Goal: Task Accomplishment & Management: Manage account settings

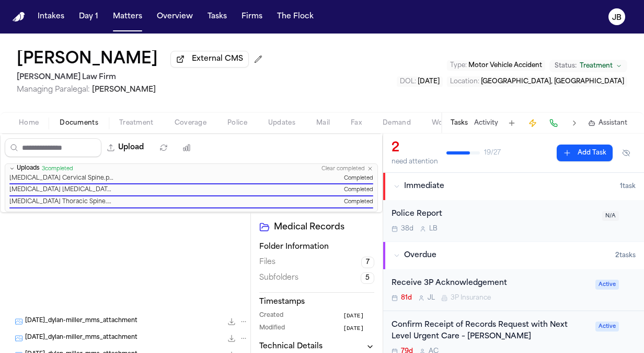
scroll to position [91, 0]
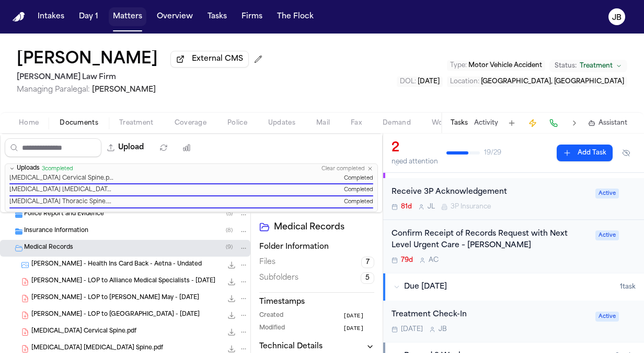
click at [131, 12] on button "Matters" at bounding box center [128, 16] width 38 height 19
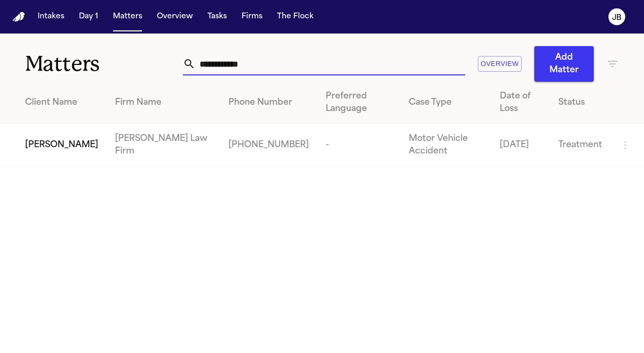
drag, startPoint x: 248, startPoint y: 62, endPoint x: 24, endPoint y: 104, distance: 228.3
click at [24, 104] on div "**********" at bounding box center [322, 99] width 644 height 133
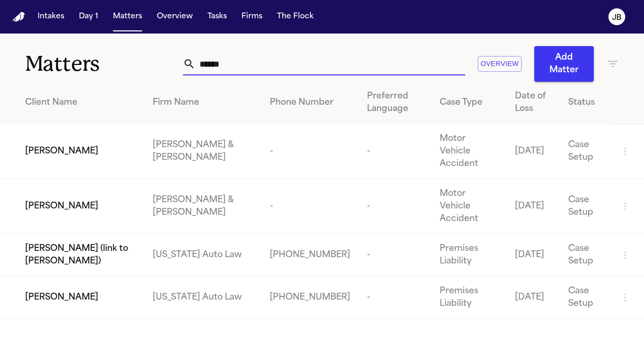
type input "******"
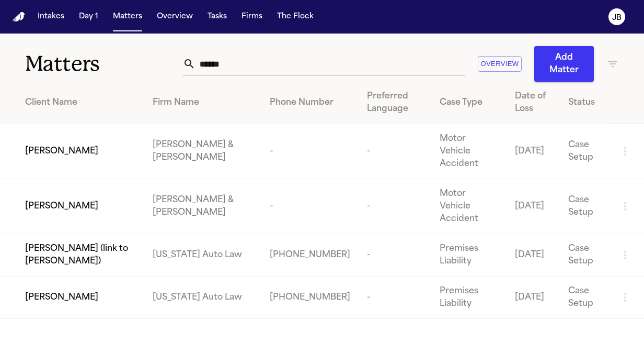
click at [611, 64] on icon "button" at bounding box center [612, 64] width 9 height 6
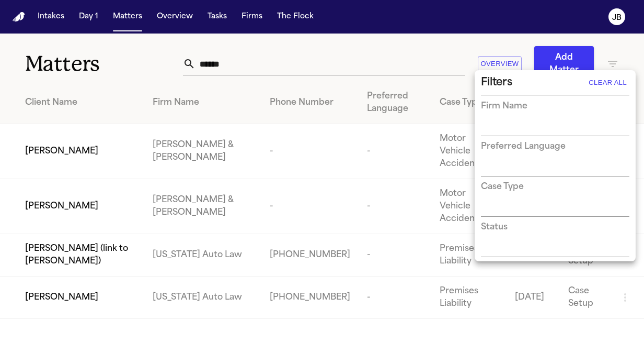
click at [322, 65] on div at bounding box center [322, 176] width 644 height 353
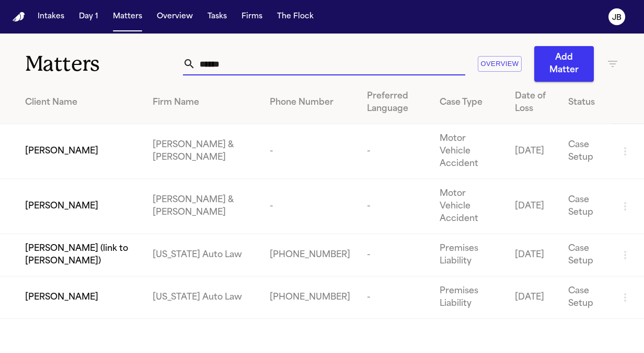
click at [201, 64] on input "******" at bounding box center [331, 63] width 270 height 23
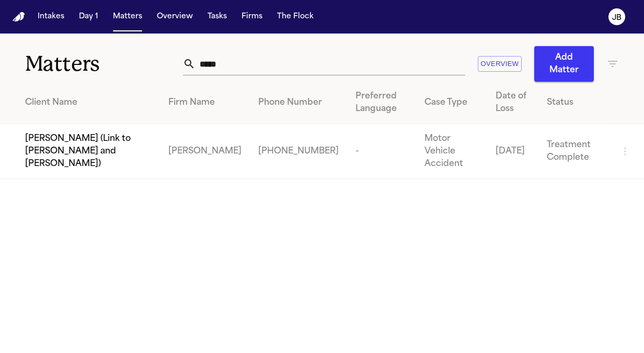
click at [454, 28] on nav "Intakes Day 1 Matters Overview Tasks Firms The Flock JB" at bounding box center [322, 16] width 644 height 33
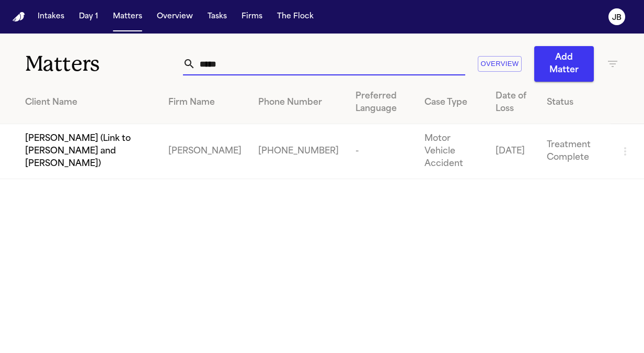
drag, startPoint x: 235, startPoint y: 69, endPoint x: 151, endPoint y: 66, distance: 84.8
click at [151, 66] on div "Matters ***** Overview Add Matter" at bounding box center [322, 57] width 644 height 48
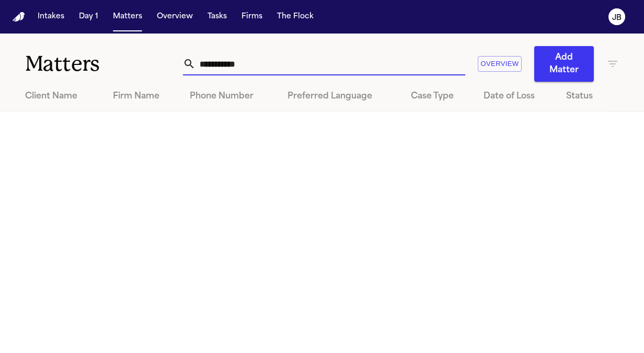
type input "**********"
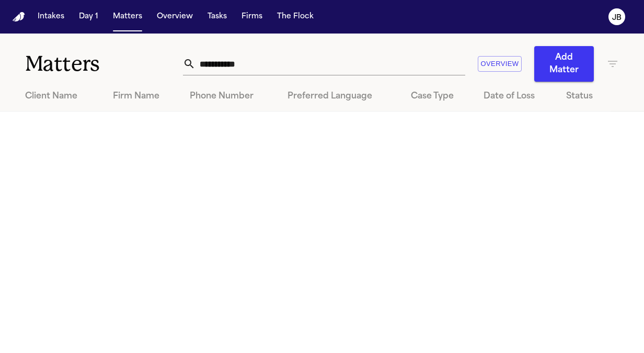
click at [606, 70] on div "**********" at bounding box center [401, 64] width 436 height 36
click at [611, 63] on icon "button" at bounding box center [613, 64] width 13 height 13
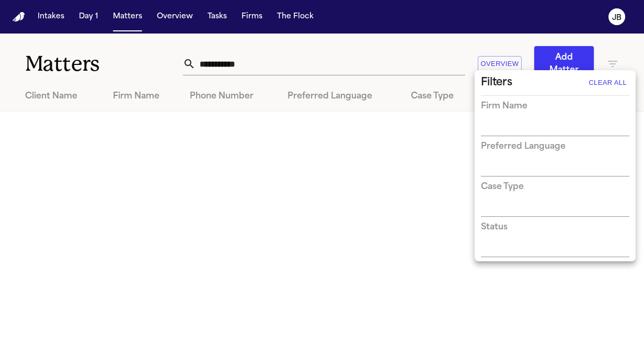
click at [54, 17] on div at bounding box center [322, 176] width 644 height 353
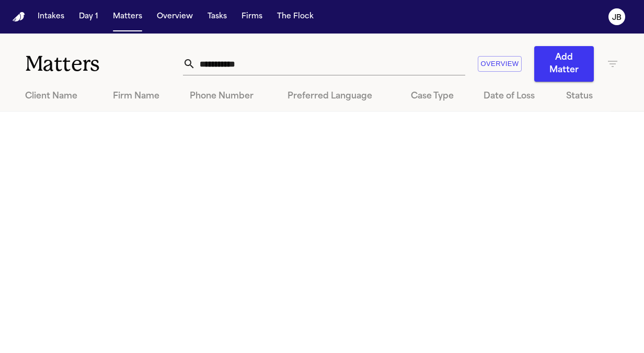
click at [59, 18] on button "Intakes" at bounding box center [50, 16] width 35 height 19
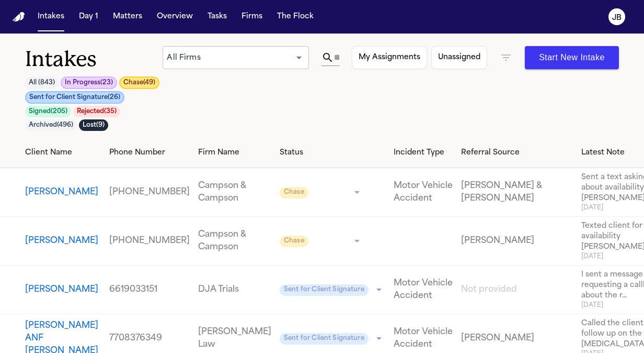
click at [338, 59] on input "text" at bounding box center [336, 57] width 5 height 17
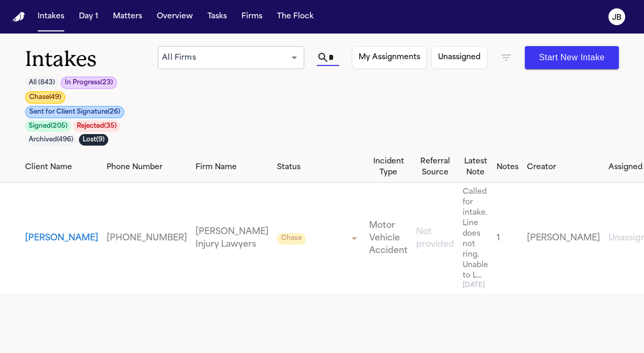
scroll to position [0, 49]
type input "**********"
click at [46, 232] on button "Brandy Townsend" at bounding box center [61, 238] width 73 height 13
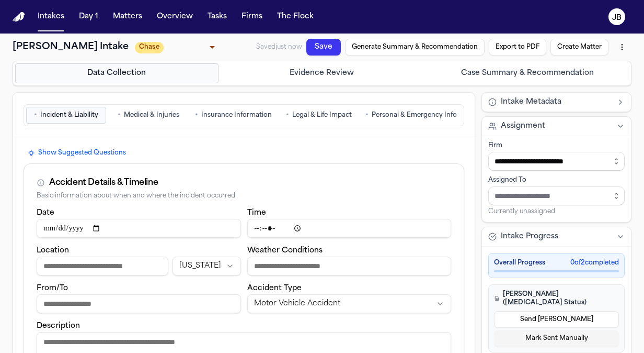
click at [164, 116] on span "Medical & Injuries" at bounding box center [151, 115] width 55 height 8
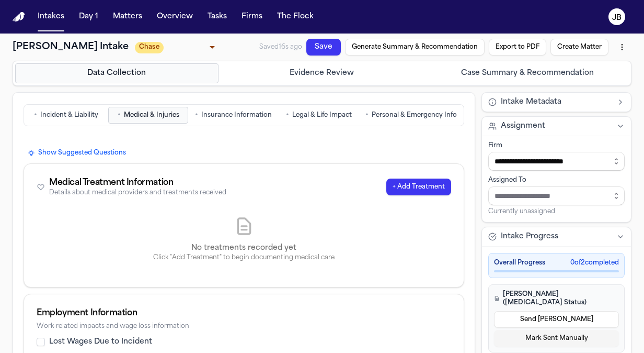
click at [429, 19] on nav "Intakes Day 1 Matters Overview Tasks Firms The Flock JB" at bounding box center [322, 16] width 644 height 33
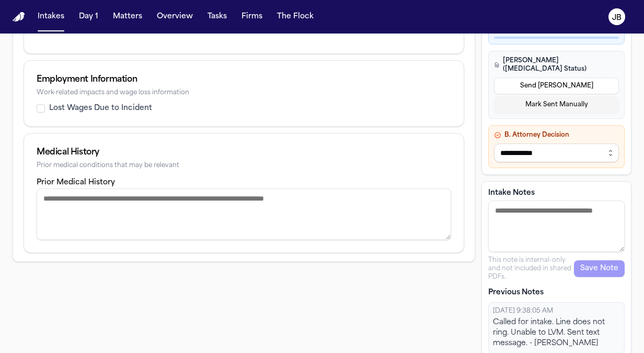
scroll to position [235, 0]
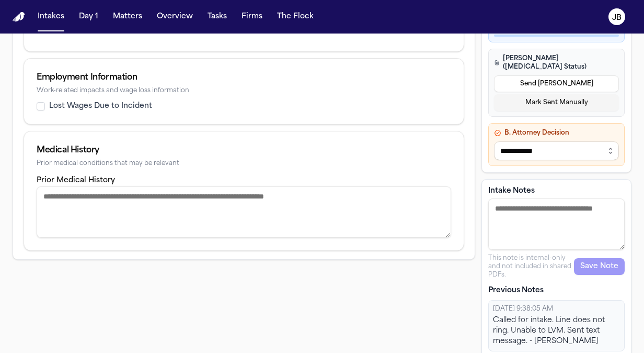
click at [464, 133] on div "Show Suggested Questions Medical Treatment Information Details about medical pr…" at bounding box center [244, 81] width 462 height 356
click at [457, 41] on div "No treatments recorded yet Click "Add Treatment" to begin documenting medical c…" at bounding box center [244, 10] width 440 height 84
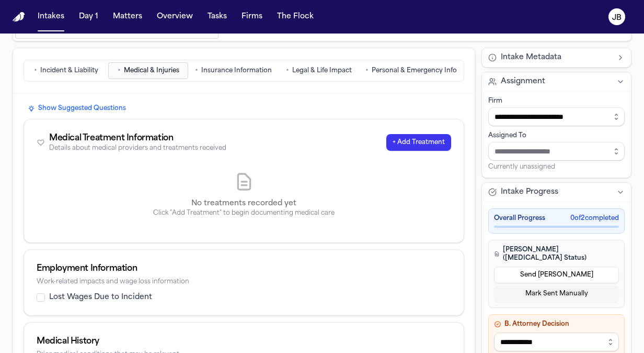
scroll to position [0, 0]
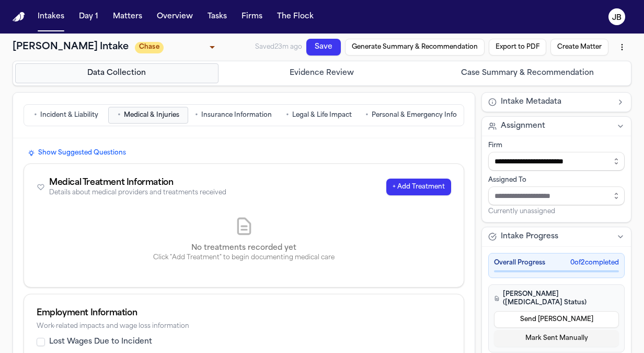
click at [625, 115] on div "**********" at bounding box center [322, 317] width 644 height 568
click at [444, 341] on div "Lost Wages Due to Incident" at bounding box center [244, 341] width 415 height 10
click at [122, 13] on button "Matters" at bounding box center [128, 16] width 38 height 19
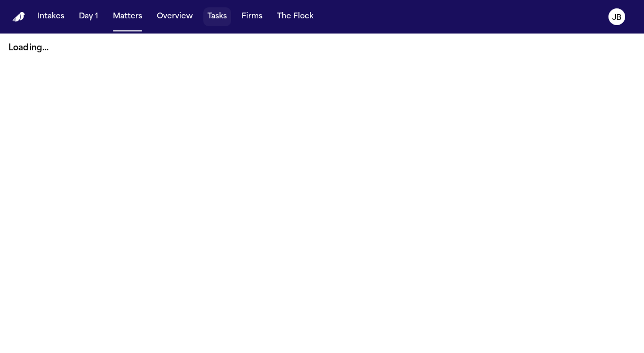
click at [218, 21] on button "Tasks" at bounding box center [217, 16] width 28 height 19
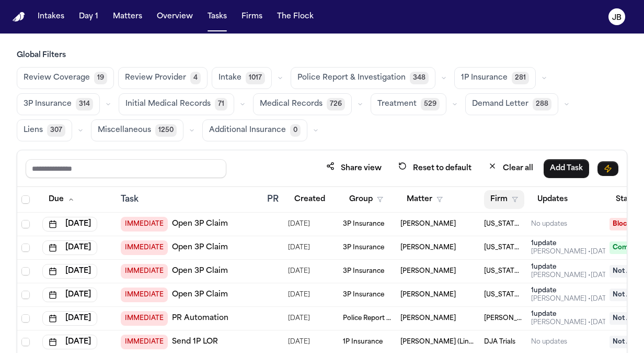
click at [514, 196] on icon "button" at bounding box center [515, 199] width 6 height 6
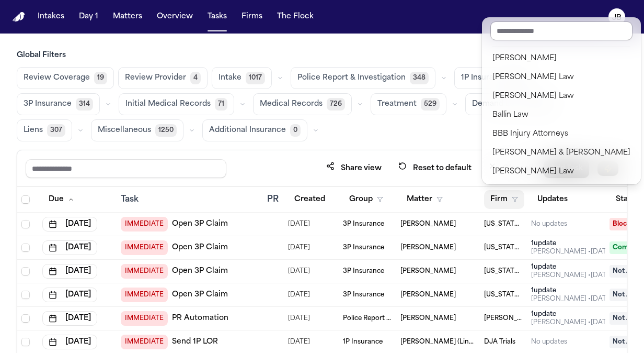
click at [512, 27] on input "text" at bounding box center [562, 30] width 142 height 19
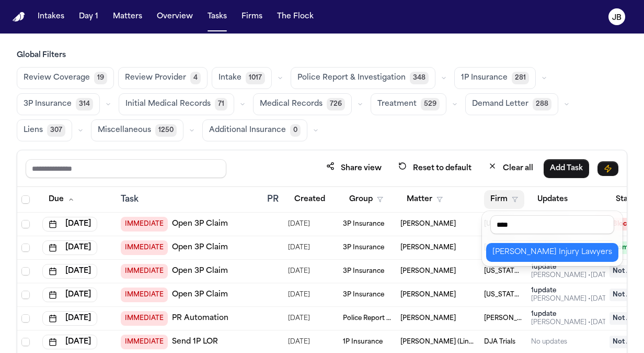
type input "****"
click at [532, 251] on div "[PERSON_NAME] Injury Lawyers" at bounding box center [553, 252] width 120 height 13
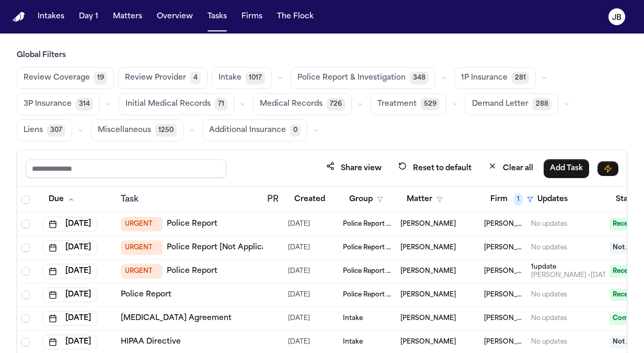
click at [452, 105] on icon "button" at bounding box center [455, 104] width 6 height 6
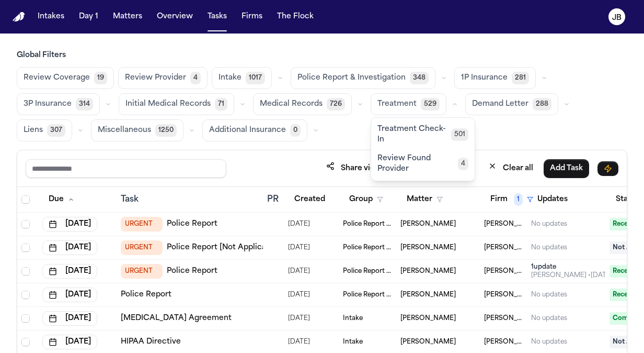
click at [427, 158] on span "Review Found Provider" at bounding box center [418, 163] width 81 height 21
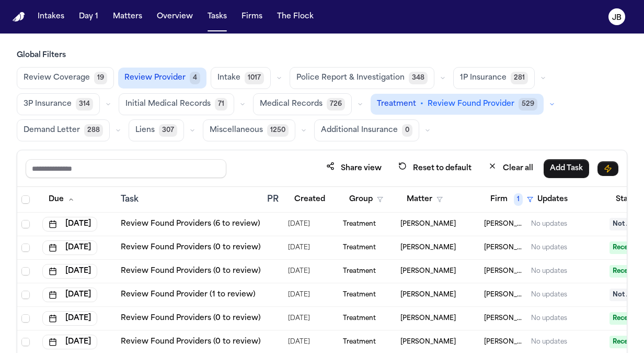
click at [549, 101] on icon "button" at bounding box center [552, 104] width 6 height 6
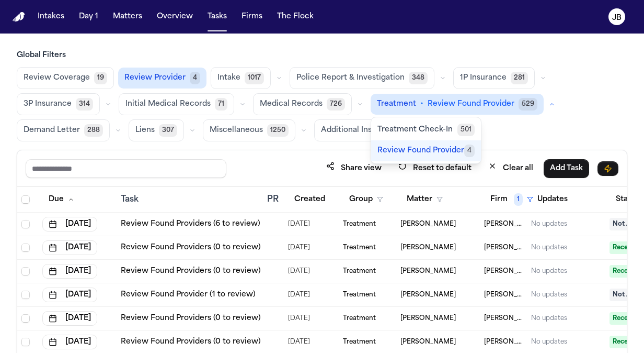
click at [422, 127] on span "Treatment Check-In" at bounding box center [415, 130] width 75 height 10
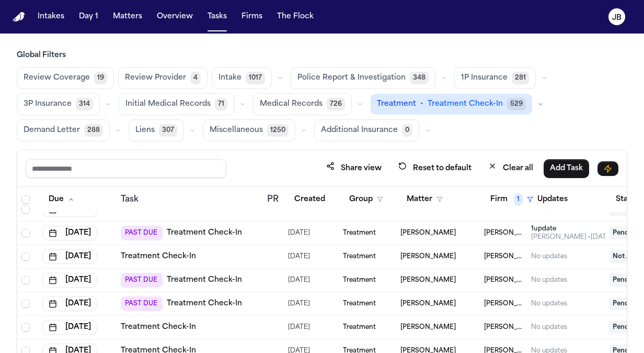
scroll to position [12, 0]
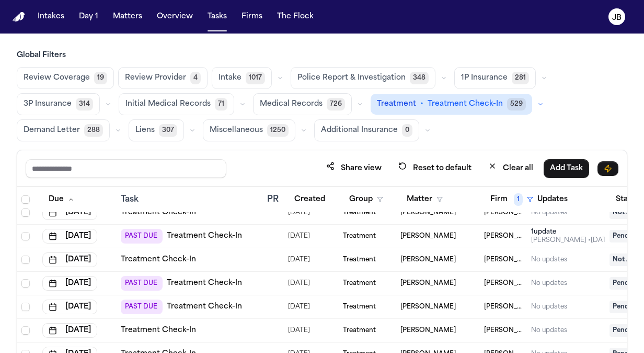
click at [255, 304] on div "PAST DUE Treatment Check-In" at bounding box center [190, 306] width 138 height 15
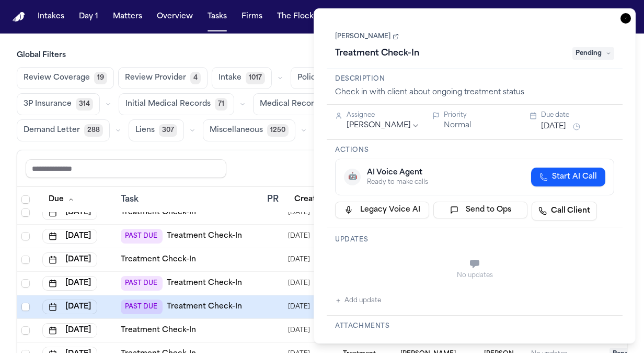
click at [555, 126] on button "[DATE]" at bounding box center [553, 126] width 25 height 10
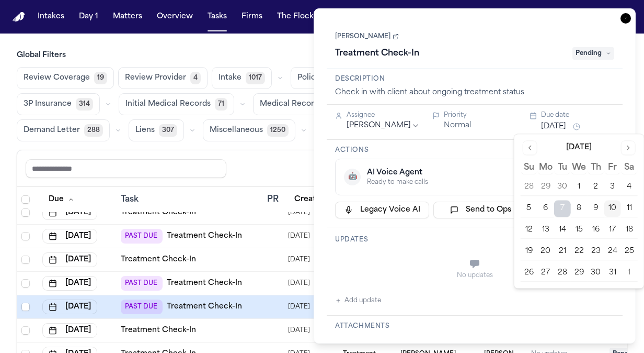
click at [548, 230] on button "13" at bounding box center [546, 229] width 17 height 17
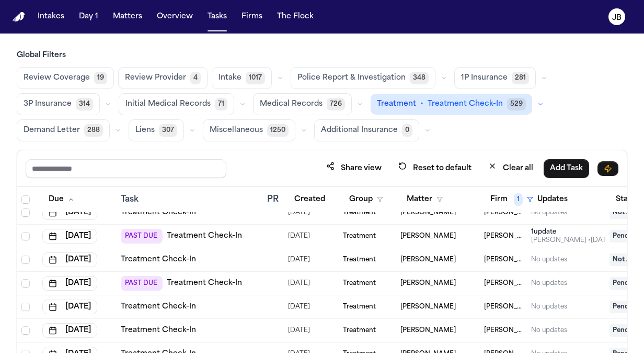
click at [267, 282] on div at bounding box center [271, 283] width 8 height 8
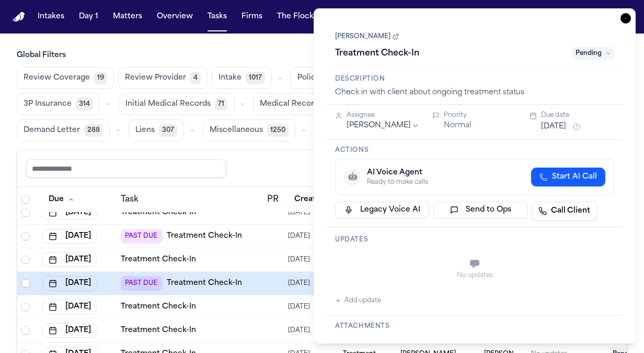
click at [567, 129] on button "Oct 3, 2025" at bounding box center [553, 126] width 25 height 10
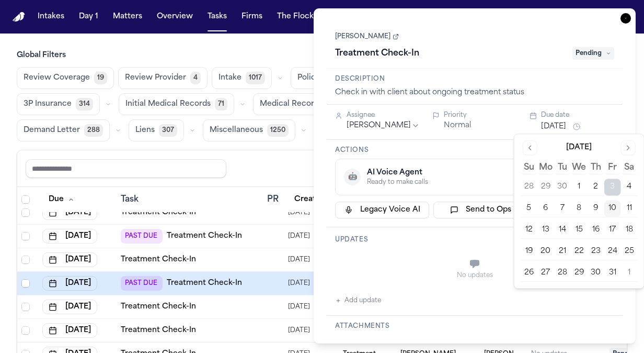
click at [547, 231] on button "13" at bounding box center [546, 229] width 17 height 17
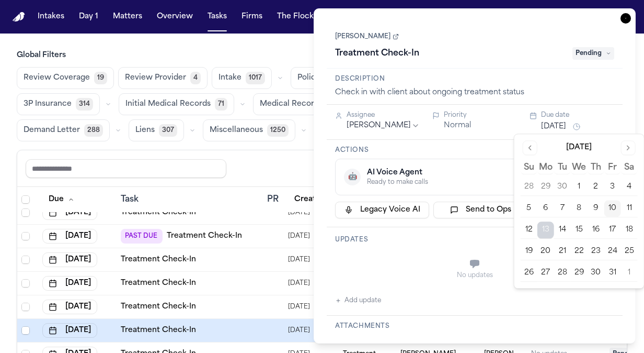
click at [237, 169] on div "Share view Reset to default Clear all Add Task" at bounding box center [322, 168] width 593 height 19
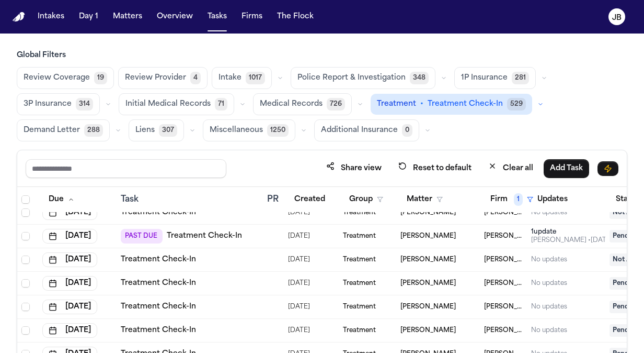
click at [267, 233] on div at bounding box center [271, 236] width 8 height 8
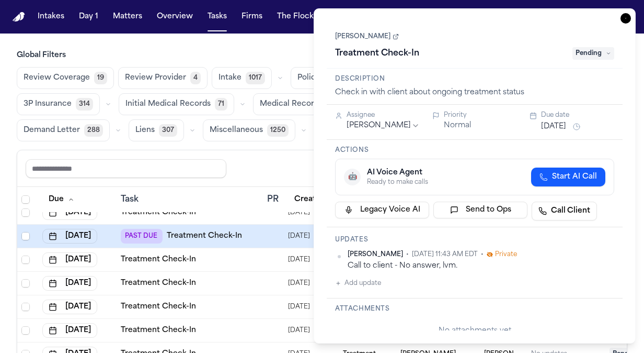
click at [553, 131] on button "Sep 29, 2025" at bounding box center [553, 126] width 25 height 10
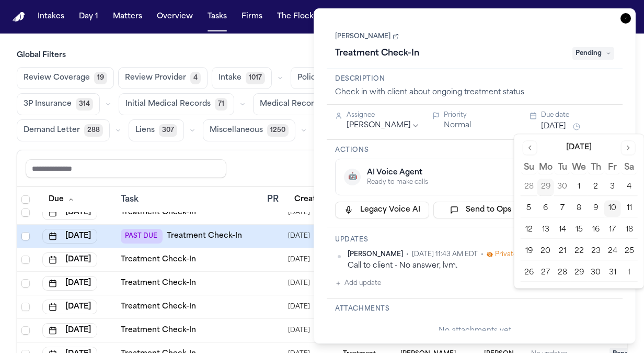
click at [550, 225] on button "13" at bounding box center [546, 229] width 17 height 17
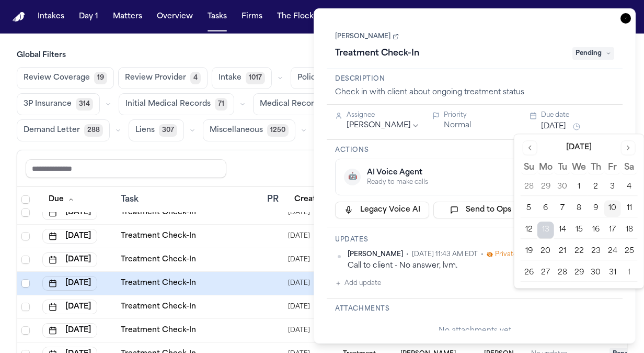
click at [254, 159] on div "Share view Reset to default Clear all Add Task" at bounding box center [322, 168] width 593 height 19
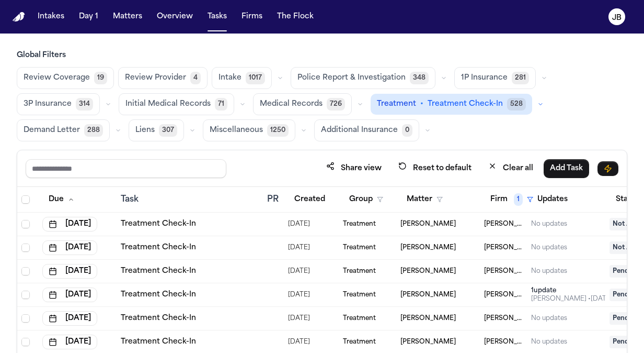
click at [564, 84] on div "Review Coverage 19 Review Provider 4 Intake 1017 Police Report & Investigation …" at bounding box center [322, 104] width 611 height 74
click at [512, 193] on button "Firm 1" at bounding box center [511, 199] width 55 height 19
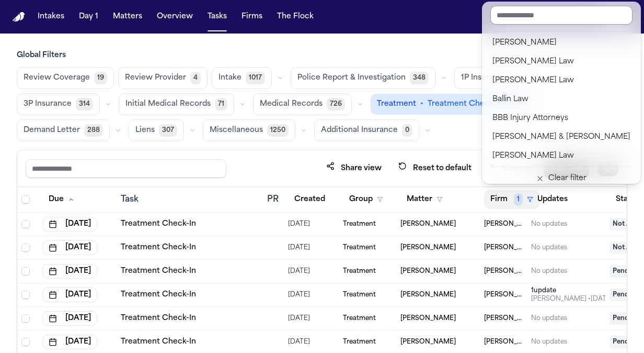
click at [534, 17] on input "text" at bounding box center [562, 15] width 142 height 19
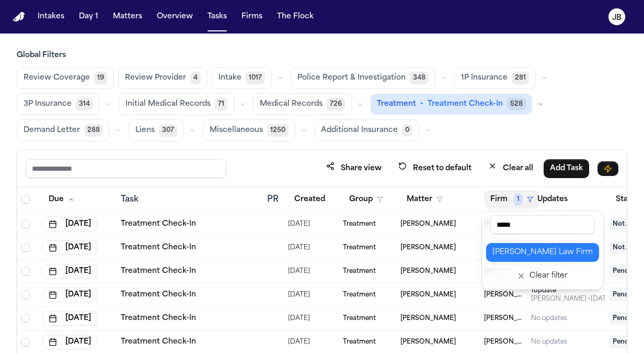
type input "*****"
click at [530, 254] on div "[PERSON_NAME] Law Firm" at bounding box center [543, 252] width 100 height 13
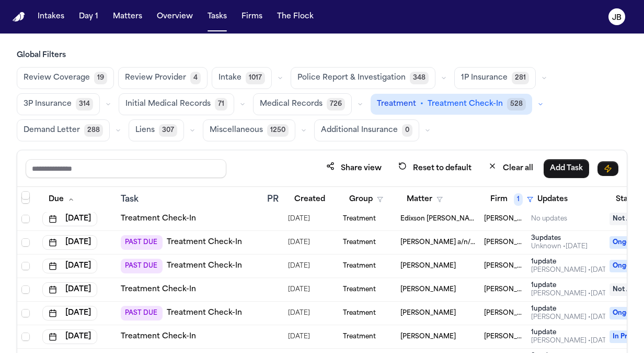
scroll to position [503, 0]
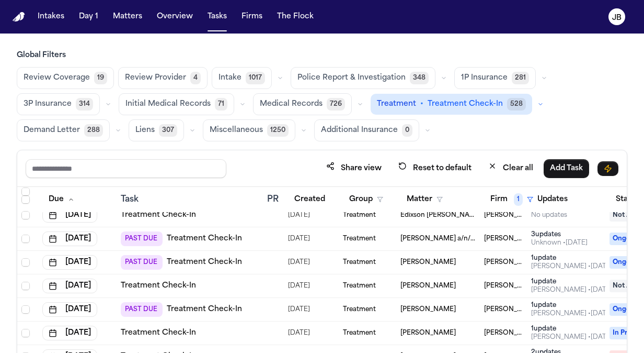
click at [268, 235] on div at bounding box center [271, 238] width 8 height 8
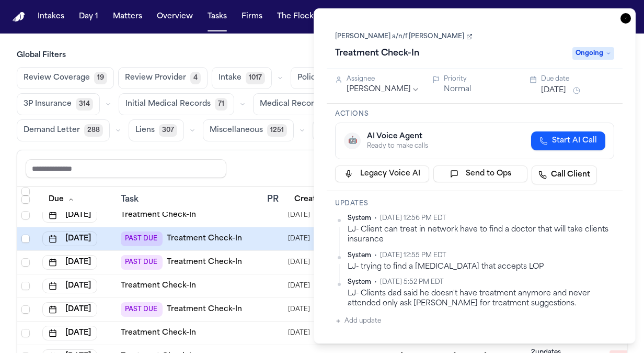
click at [400, 35] on link "[PERSON_NAME] a/n/f [PERSON_NAME]" at bounding box center [404, 36] width 138 height 8
click at [595, 56] on span "Ongoing" at bounding box center [594, 53] width 42 height 13
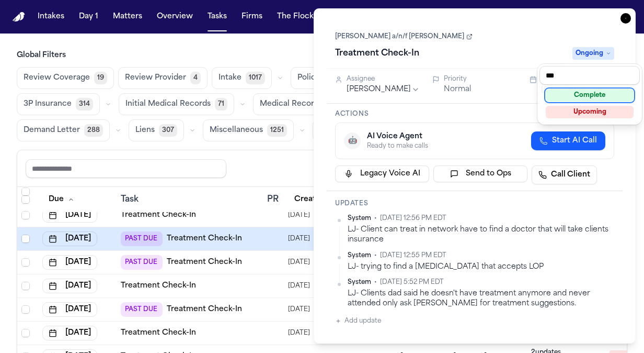
type input "***"
click at [587, 95] on div "Complete" at bounding box center [590, 95] width 88 height 13
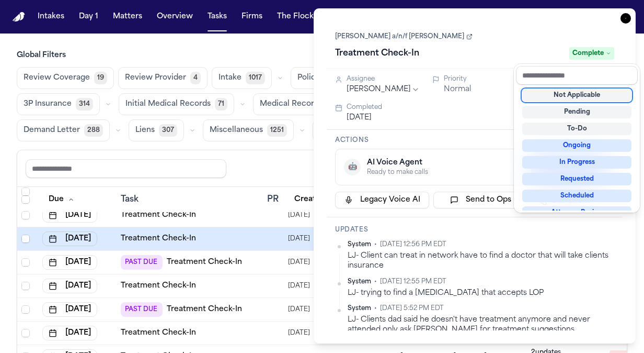
click at [628, 22] on div "Task Details Ahmed Abdulle a/n/f Luqman Abdulle Treatment Check-In Complete Ass…" at bounding box center [475, 175] width 322 height 335
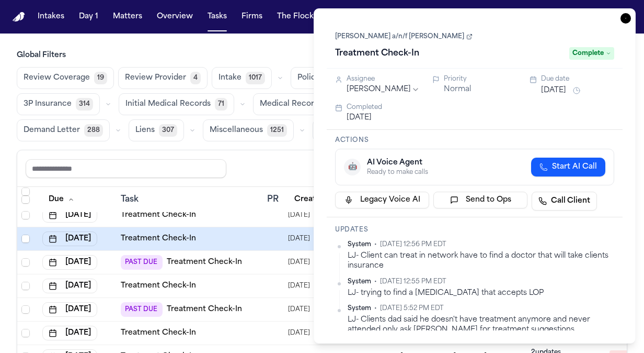
click at [264, 169] on div "Share view Reset to default Clear all Add Task" at bounding box center [322, 168] width 593 height 19
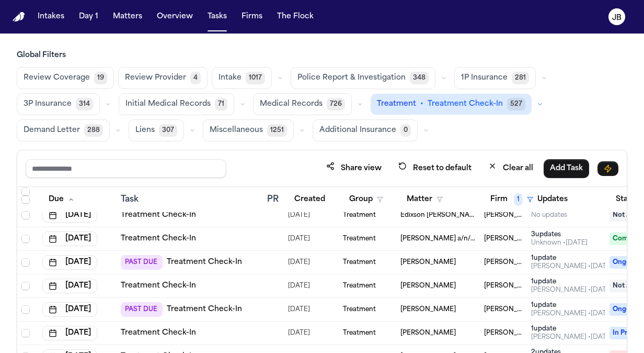
click at [256, 262] on div "PAST DUE Treatment Check-In" at bounding box center [190, 262] width 138 height 15
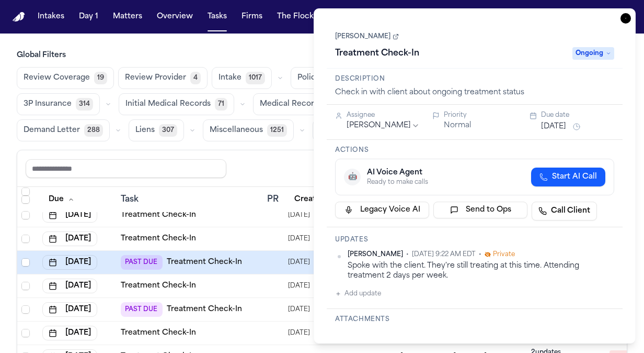
click at [402, 125] on html "Intakes Day 1 Matters Overview Tasks Firms The Flock JB Global Filters Review C…" at bounding box center [322, 176] width 644 height 353
click at [270, 163] on div "Share view Reset to default Clear all Add Task" at bounding box center [322, 168] width 593 height 19
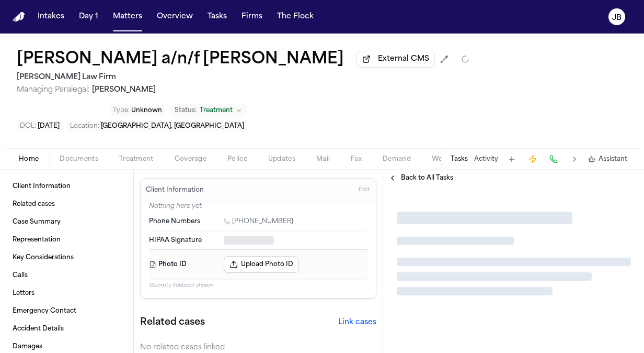
type textarea "*"
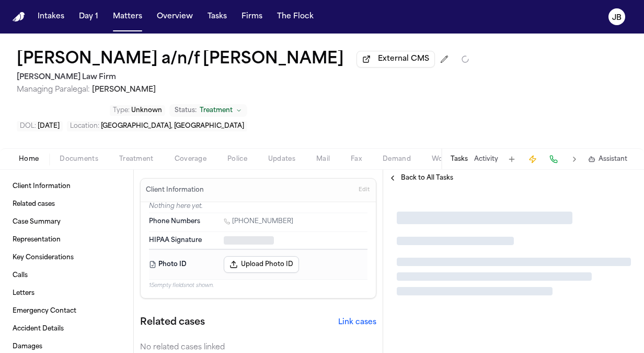
type textarea "*"
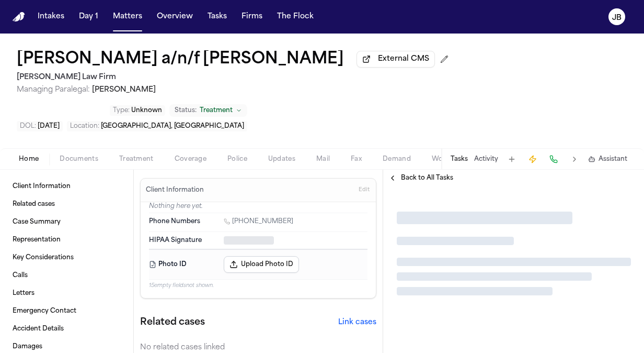
type textarea "*"
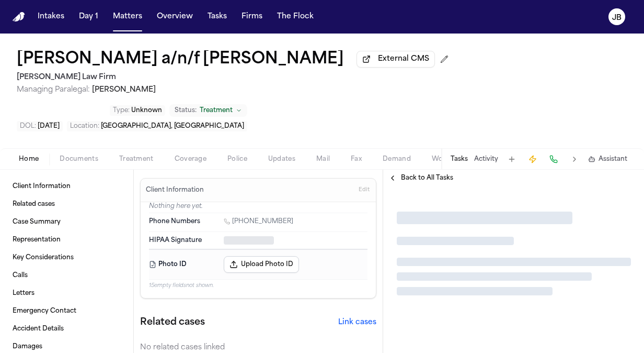
type textarea "*"
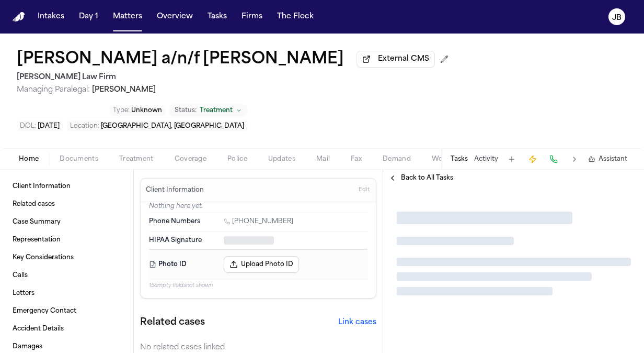
type textarea "*"
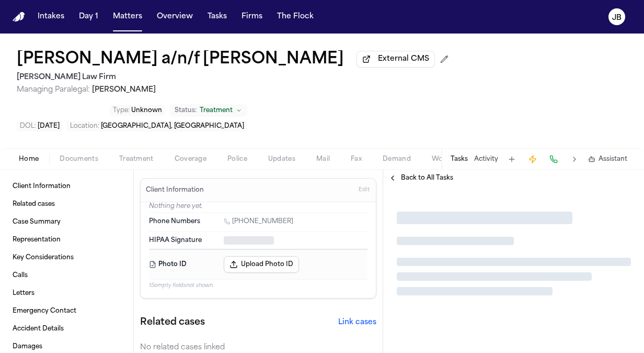
type textarea "*"
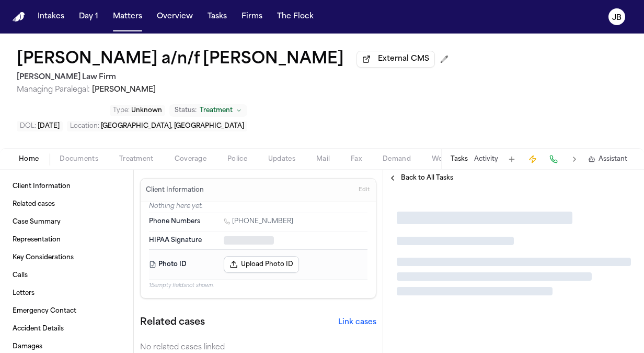
type textarea "*"
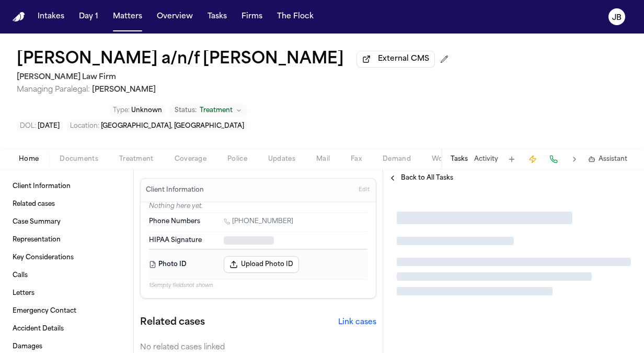
type textarea "*"
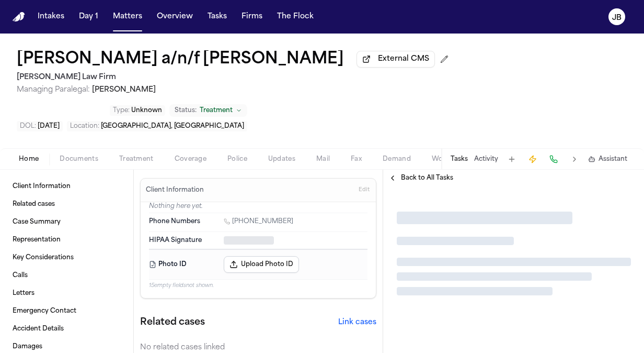
type textarea "*"
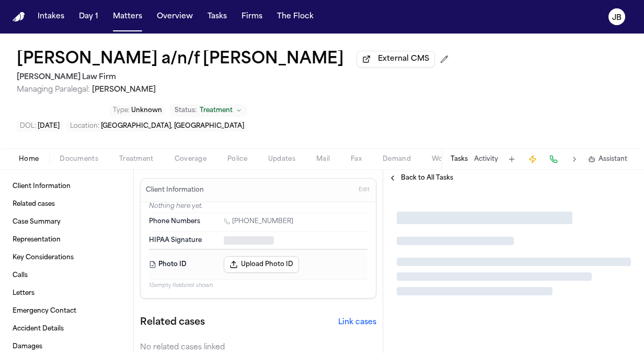
type textarea "*"
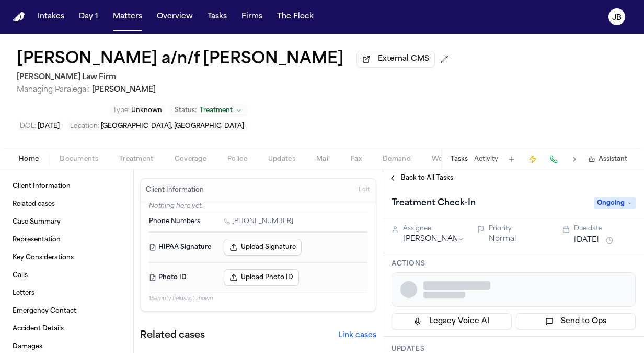
type textarea "*"
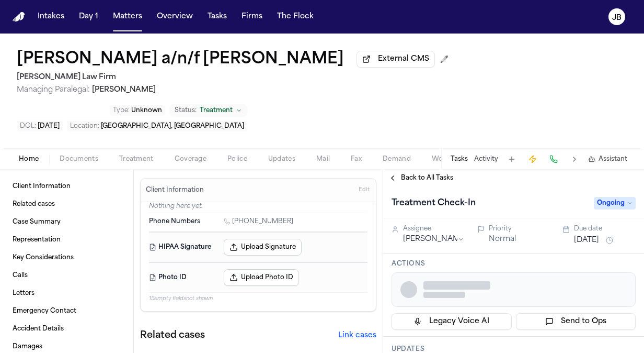
type textarea "*"
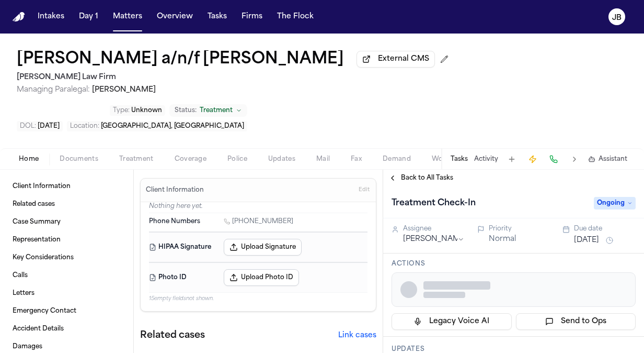
type textarea "*"
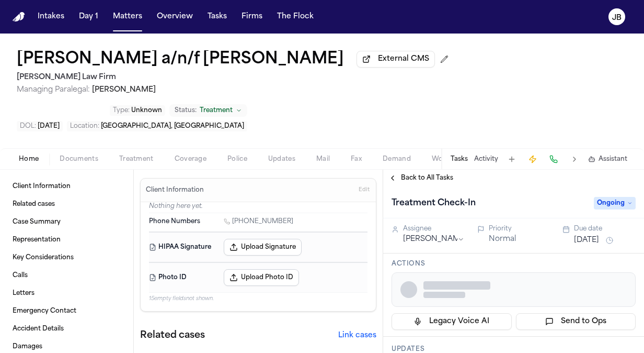
type textarea "*"
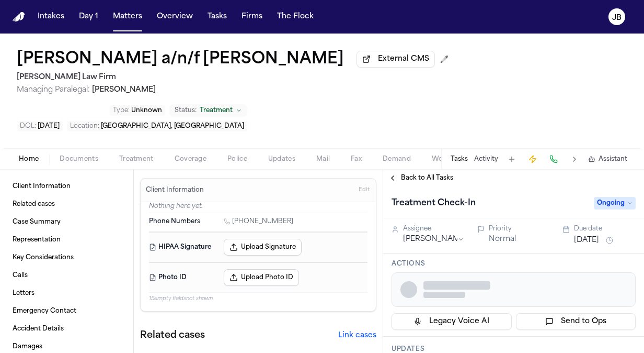
type textarea "*"
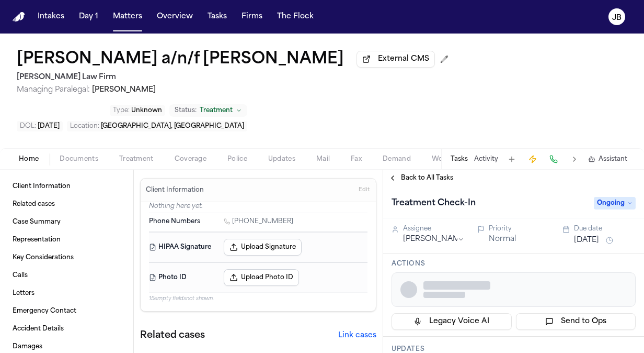
type textarea "*"
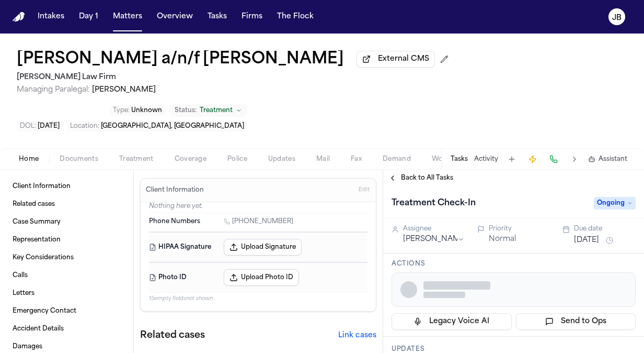
type textarea "*"
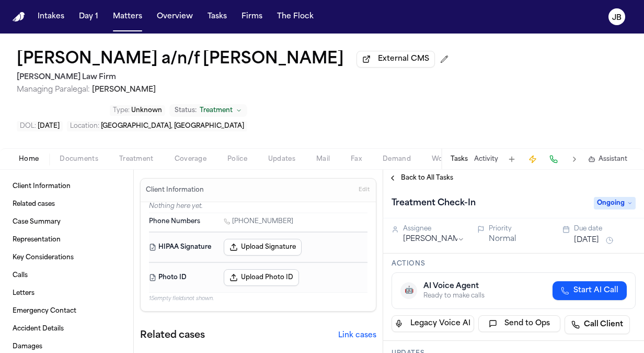
type textarea "*"
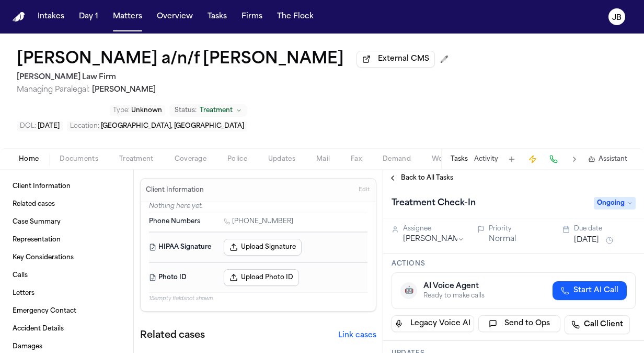
type textarea "*"
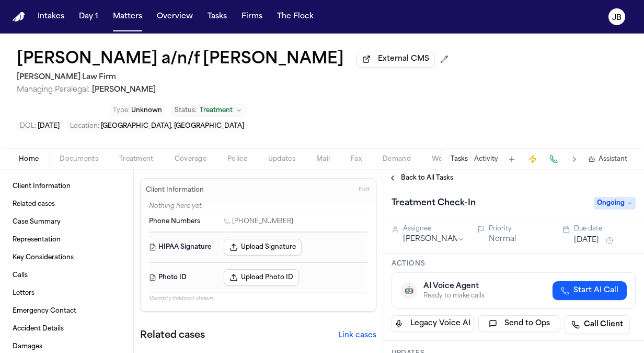
type textarea "*"
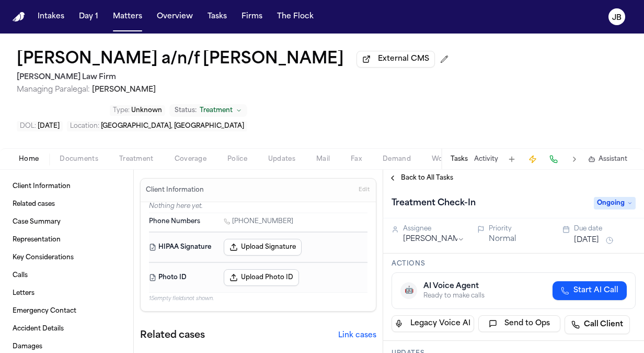
type textarea "*"
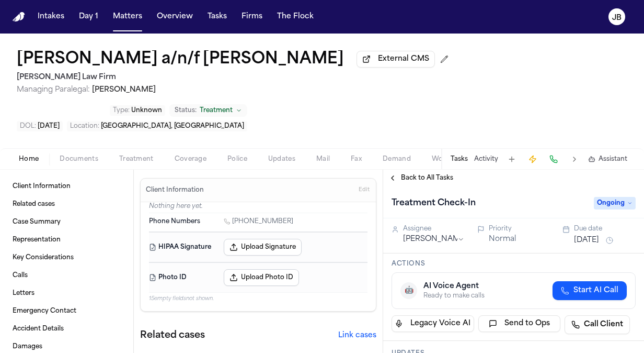
type textarea "*"
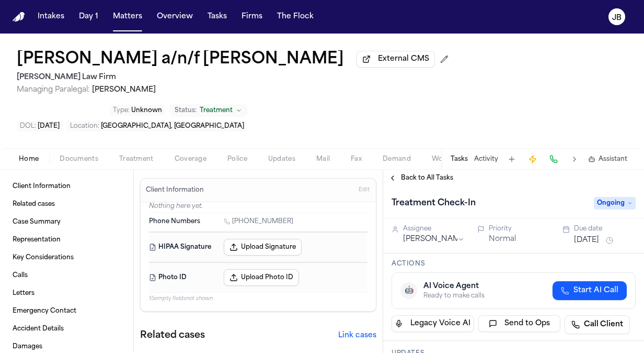
type textarea "*"
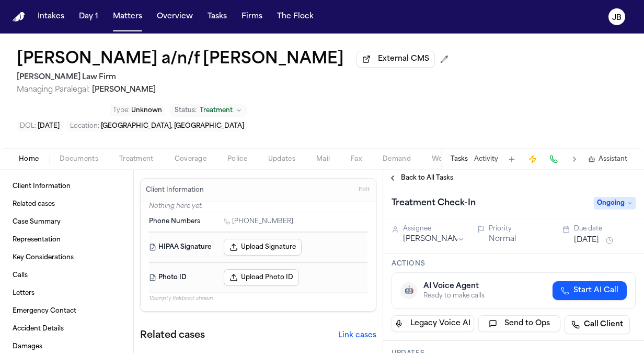
type textarea "*"
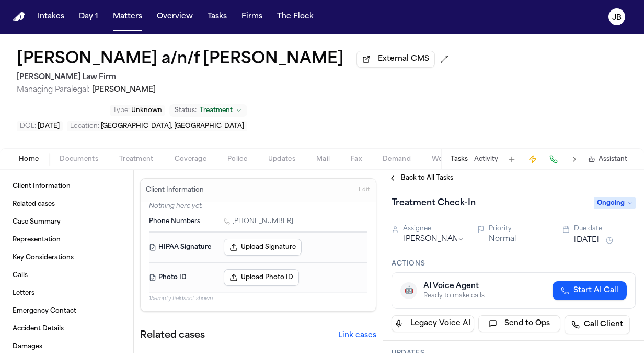
type textarea "*"
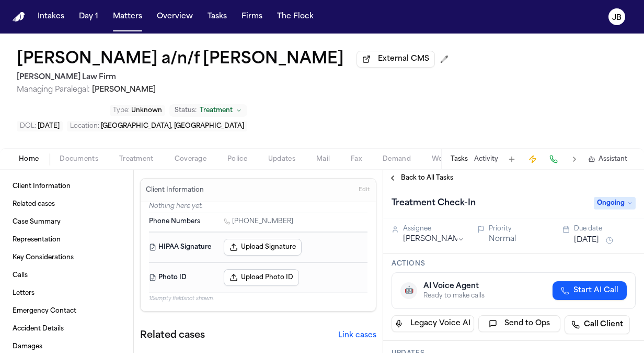
type textarea "*"
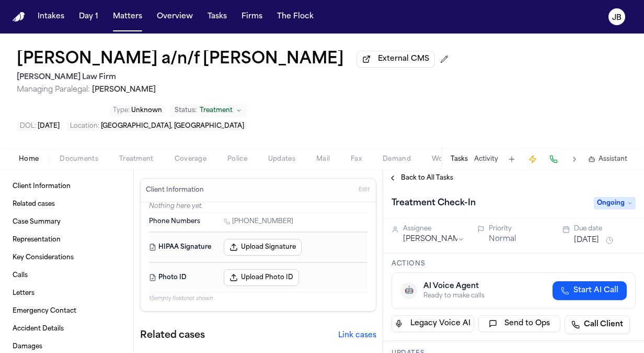
type textarea "*"
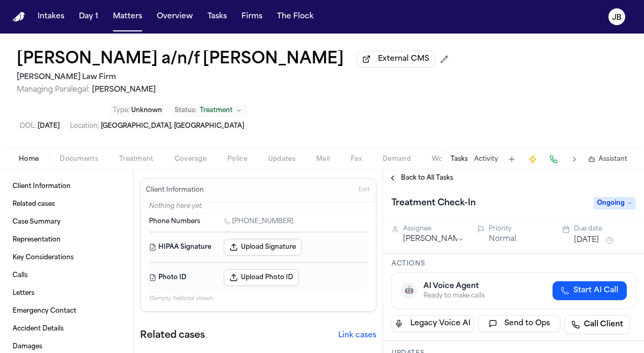
type textarea "*"
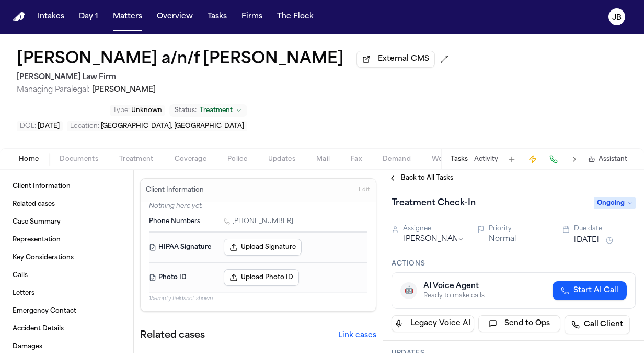
type textarea "*"
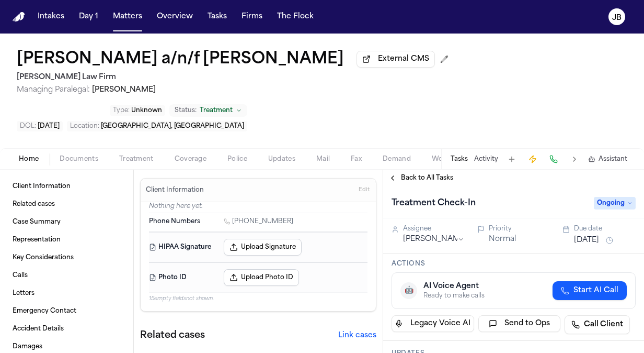
type textarea "*"
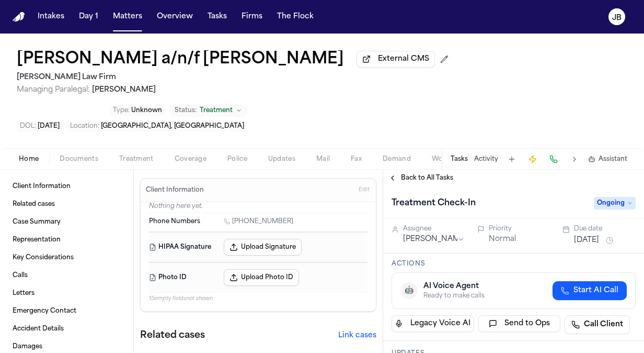
type textarea "*"
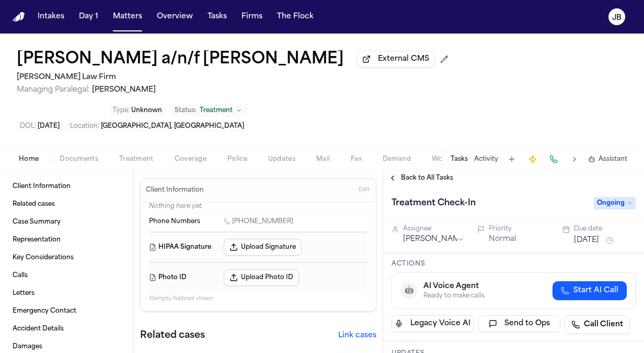
type textarea "*"
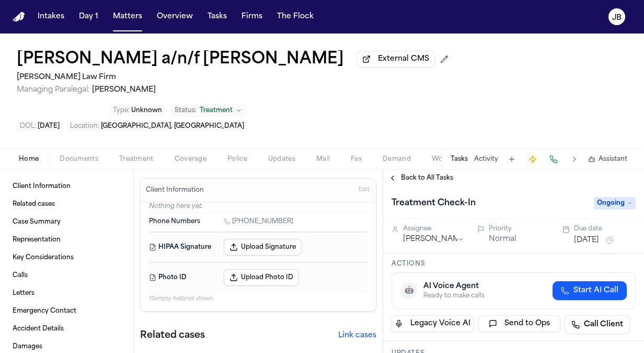
type textarea "*"
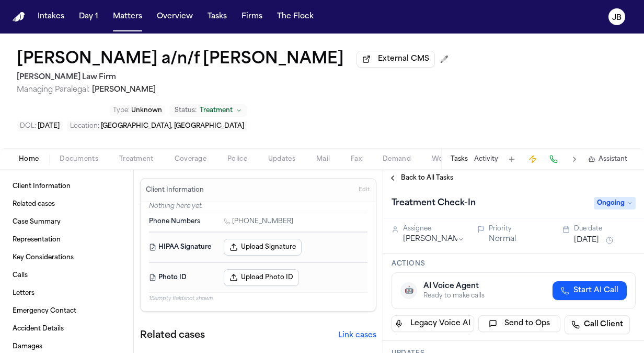
type textarea "*"
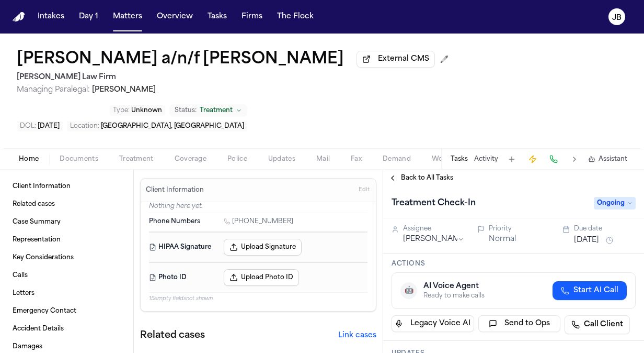
type textarea "*"
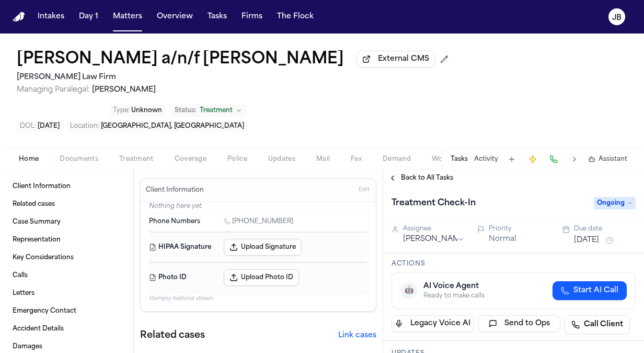
type textarea "*"
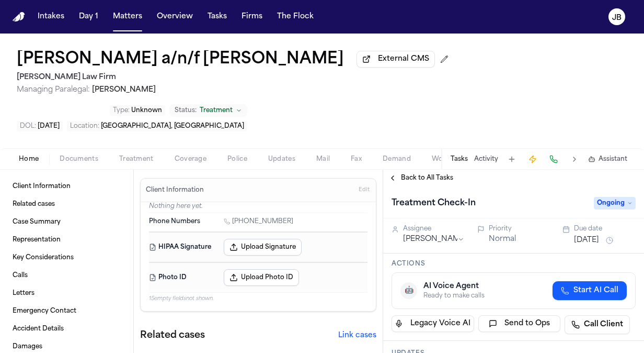
type textarea "*"
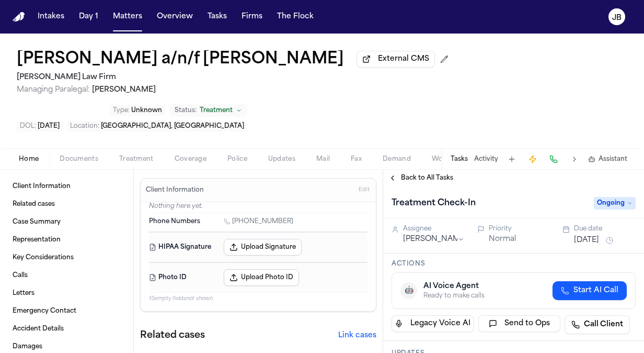
type textarea "*"
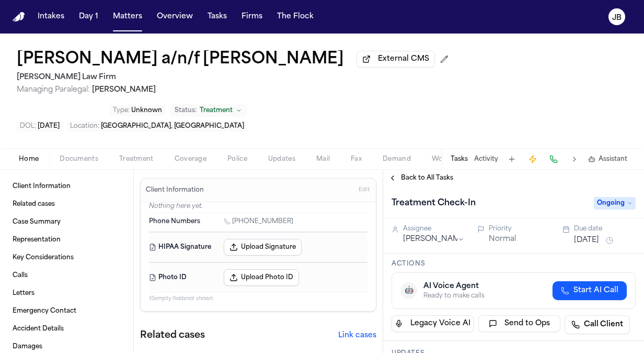
type textarea "*"
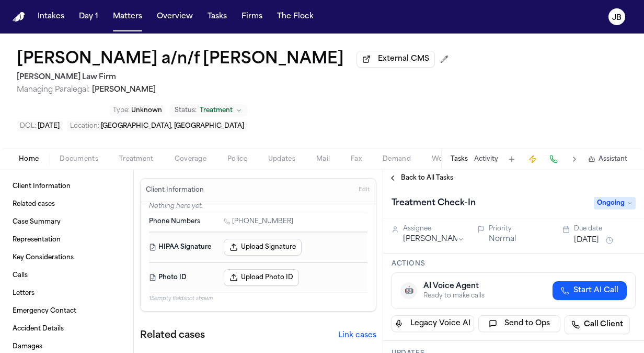
type textarea "*"
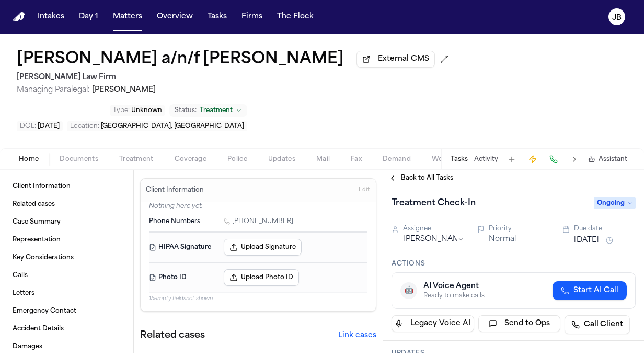
type textarea "*"
click at [489, 155] on button "Activity" at bounding box center [486, 159] width 24 height 8
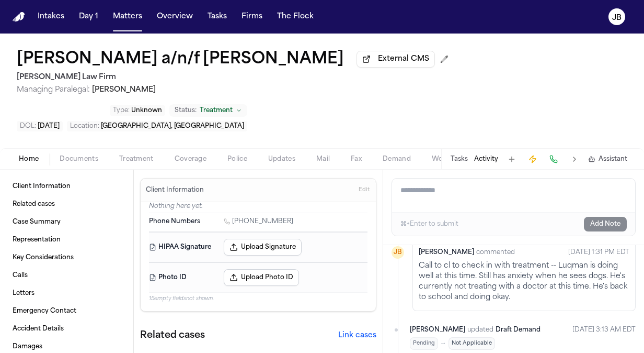
scroll to position [718, 0]
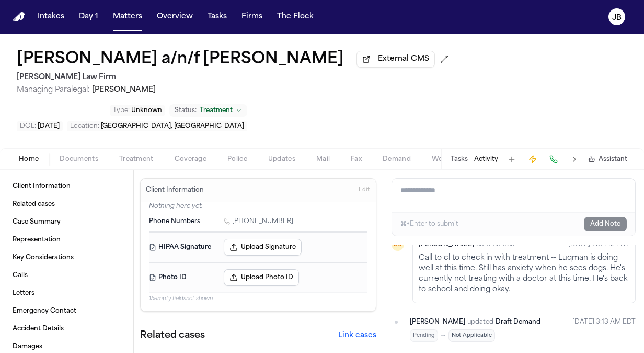
click at [233, 106] on span "Treatment" at bounding box center [216, 110] width 33 height 8
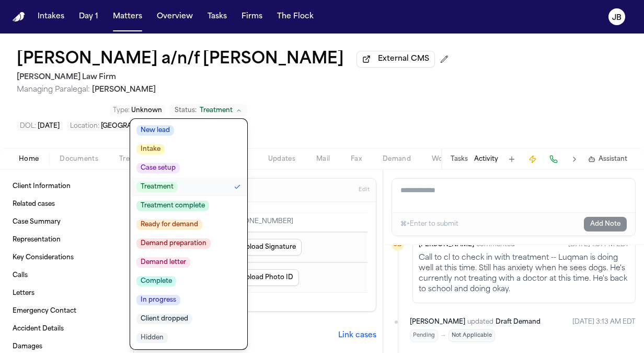
click at [209, 200] on span "Treatment complete" at bounding box center [173, 205] width 73 height 10
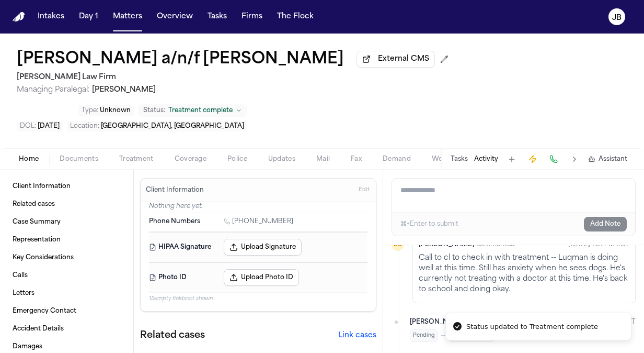
click at [393, 81] on h2 "[PERSON_NAME] Law Firm" at bounding box center [235, 77] width 436 height 13
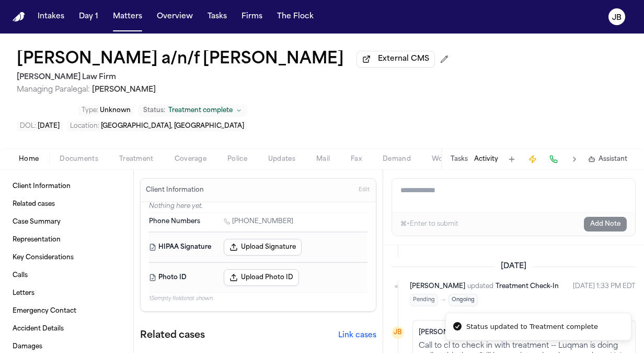
scroll to position [806, 0]
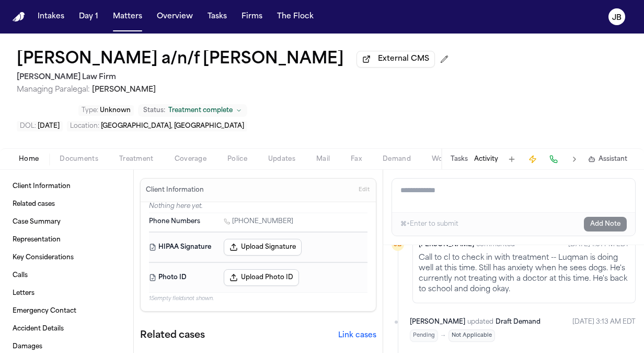
drag, startPoint x: 9, startPoint y: 58, endPoint x: 318, endPoint y: 62, distance: 308.1
click at [318, 62] on div "Ahmed Abdulle a/n/f Luqman Abdulle External CMS Hecht Law Firm Managing Paraleg…" at bounding box center [322, 90] width 644 height 115
copy h1 "[PERSON_NAME] a/n/f [PERSON_NAME]"
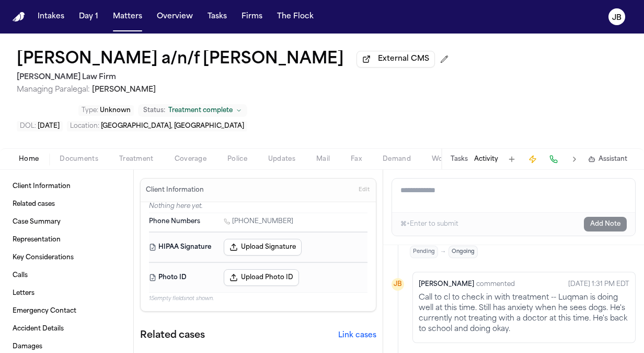
scroll to position [856, 0]
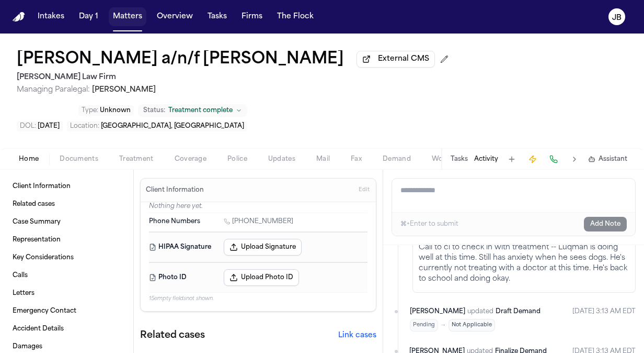
click at [125, 19] on button "Matters" at bounding box center [128, 16] width 38 height 19
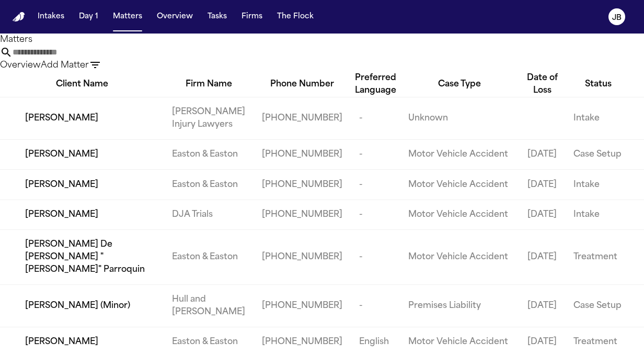
click at [96, 59] on input "text" at bounding box center [55, 52] width 84 height 13
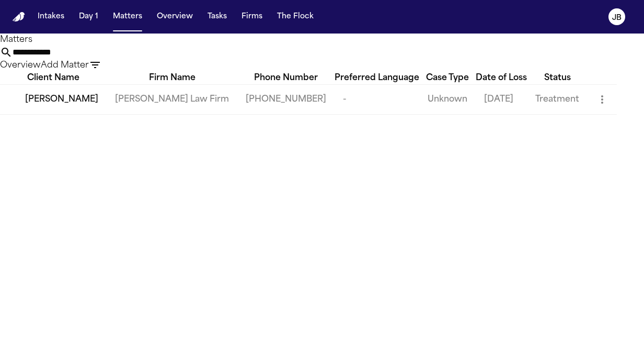
click at [73, 106] on span "[PERSON_NAME]" at bounding box center [61, 99] width 73 height 13
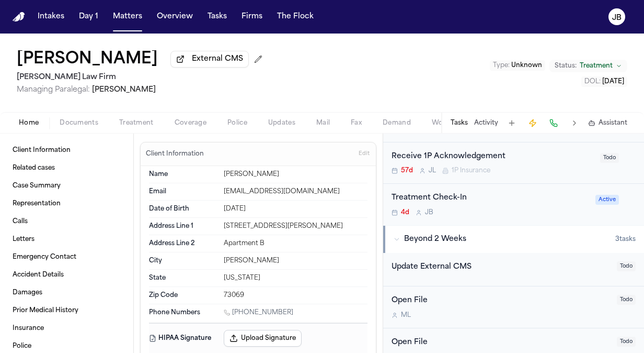
scroll to position [352, 0]
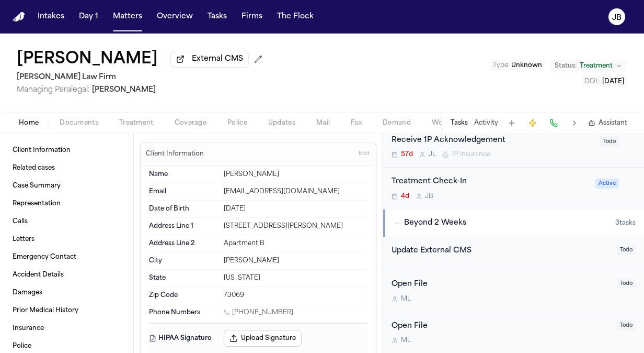
click at [505, 211] on button "Beyond 2 Weeks 3 task s" at bounding box center [513, 222] width 261 height 27
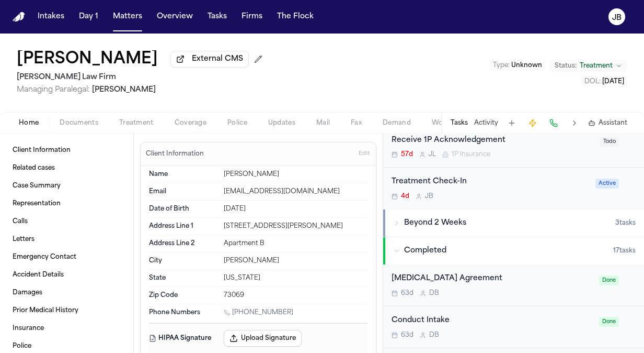
click at [518, 187] on div "Treatment Check-In 4d J B" at bounding box center [491, 188] width 198 height 25
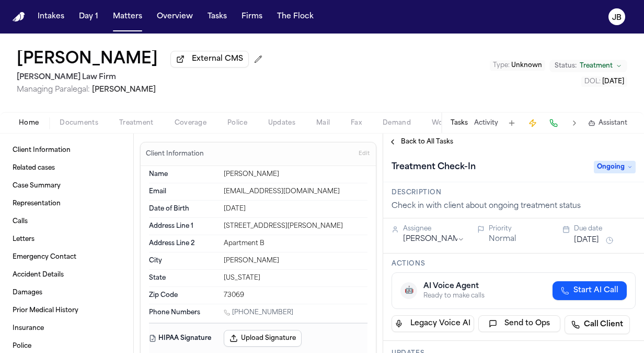
click at [44, 122] on button "Home" at bounding box center [28, 123] width 41 height 13
drag, startPoint x: 284, startPoint y: 309, endPoint x: 234, endPoint y: 312, distance: 49.3
click at [234, 312] on div "1 (405) 413-2413" at bounding box center [296, 313] width 144 height 10
copy link "(405) 413-2413"
click at [633, 110] on div "Loretta Johnson External CMS Hecht Law Firm Managing Paralegal: Jessica Barrett…" at bounding box center [322, 72] width 644 height 78
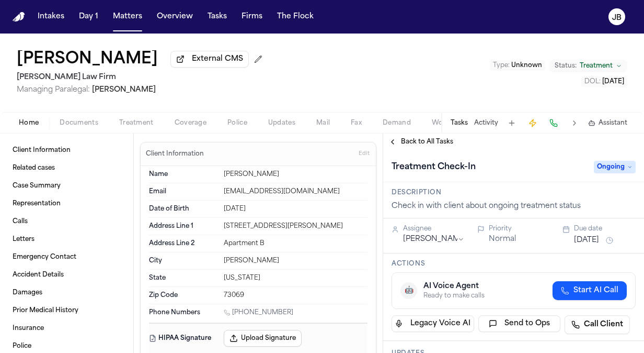
click at [597, 240] on button "Oct 6, 2025" at bounding box center [586, 240] width 25 height 10
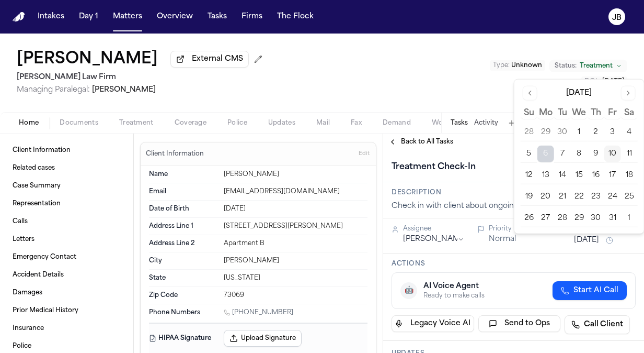
click at [562, 173] on button "14" at bounding box center [563, 175] width 17 height 17
click at [500, 166] on div "Treatment Check-In" at bounding box center [490, 167] width 196 height 17
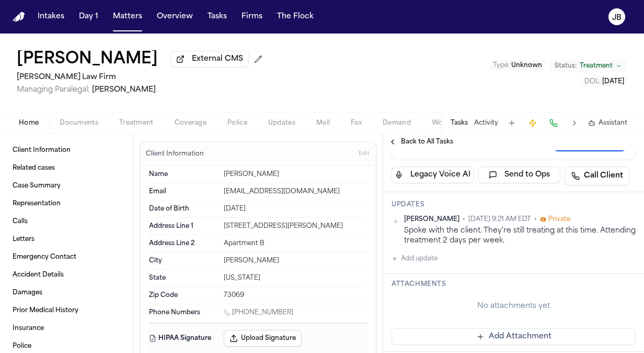
scroll to position [177, 0]
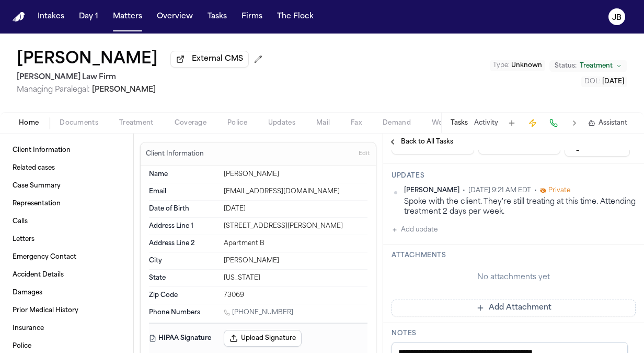
click at [411, 225] on button "Add update" at bounding box center [415, 229] width 46 height 13
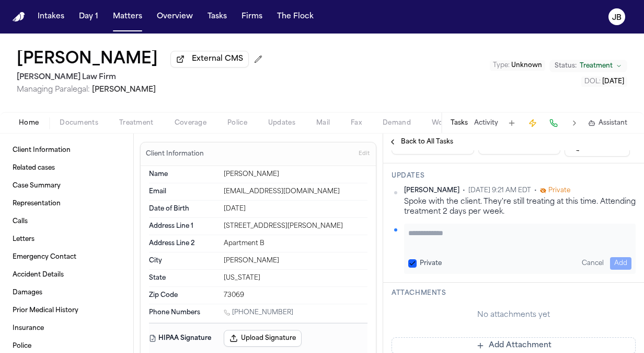
click at [427, 231] on textarea "Add your update" at bounding box center [520, 238] width 223 height 21
click at [609, 268] on div "**********" at bounding box center [520, 248] width 232 height 50
click at [617, 261] on button "Add" at bounding box center [620, 263] width 21 height 13
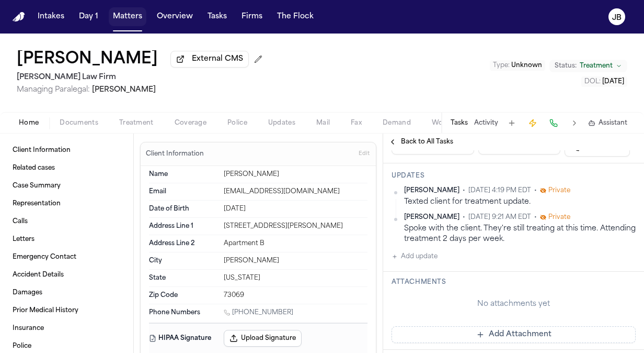
click at [128, 17] on button "Matters" at bounding box center [128, 16] width 38 height 19
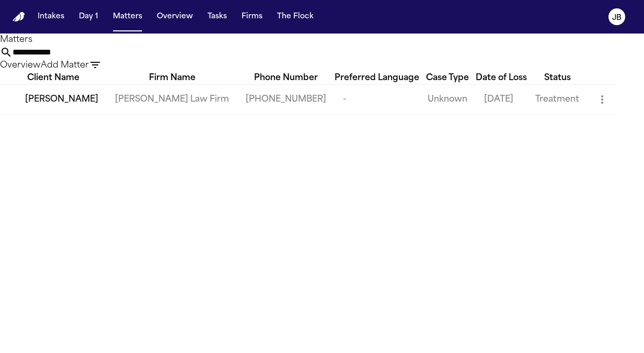
click at [96, 54] on input "**********" at bounding box center [55, 52] width 84 height 13
click at [75, 106] on span "[PERSON_NAME]" at bounding box center [61, 99] width 73 height 13
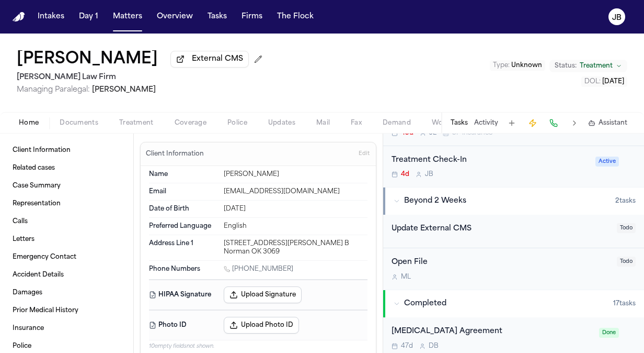
scroll to position [297, 0]
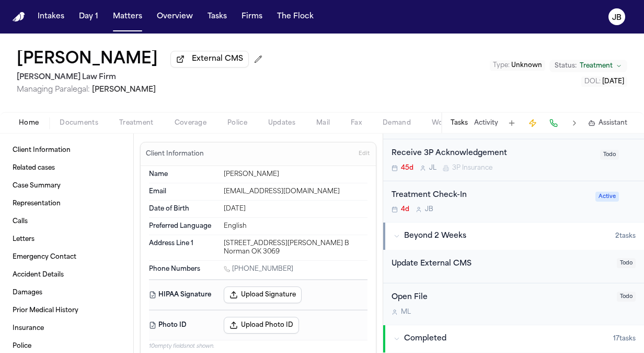
click at [509, 199] on div "Treatment Check-In" at bounding box center [491, 195] width 198 height 12
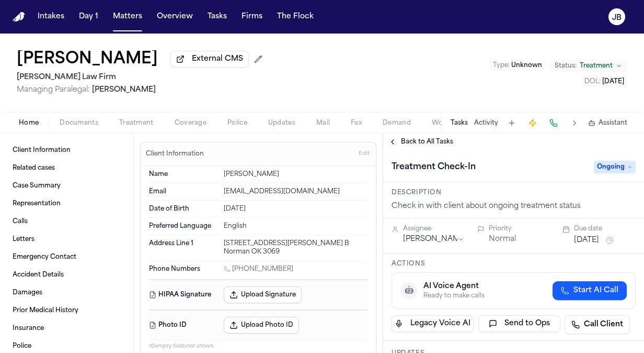
click at [591, 235] on button "Oct 6, 2025" at bounding box center [586, 240] width 25 height 10
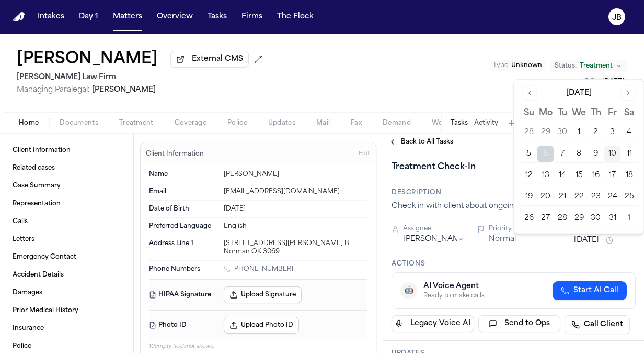
click at [567, 173] on button "14" at bounding box center [563, 175] width 17 height 17
click at [507, 159] on div "Treatment Check-In" at bounding box center [490, 167] width 196 height 17
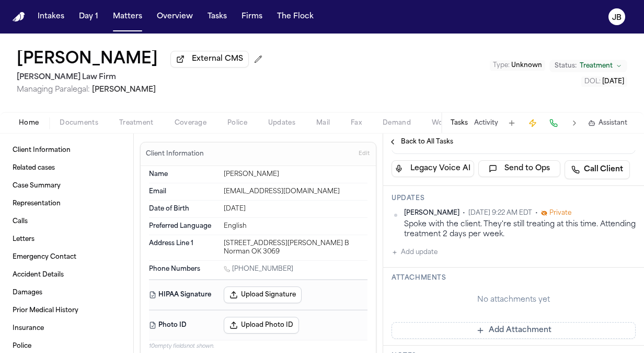
scroll to position [180, 0]
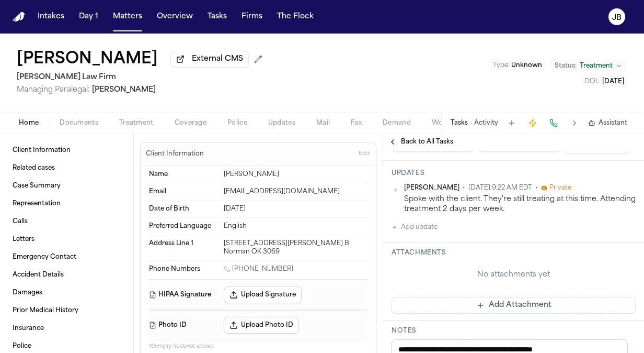
click at [423, 225] on button "Add update" at bounding box center [415, 227] width 46 height 13
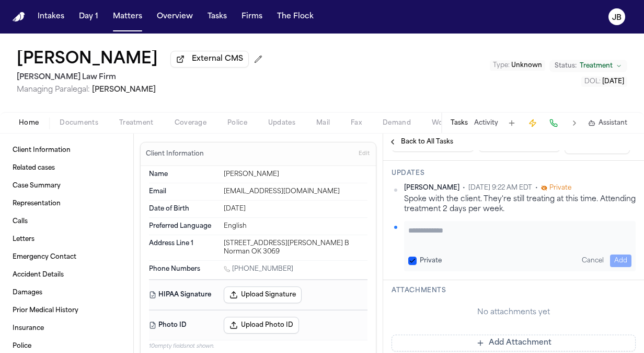
click at [423, 225] on textarea "Add your update" at bounding box center [520, 235] width 223 height 21
paste textarea "**********"
click at [615, 259] on button "Add" at bounding box center [620, 260] width 21 height 13
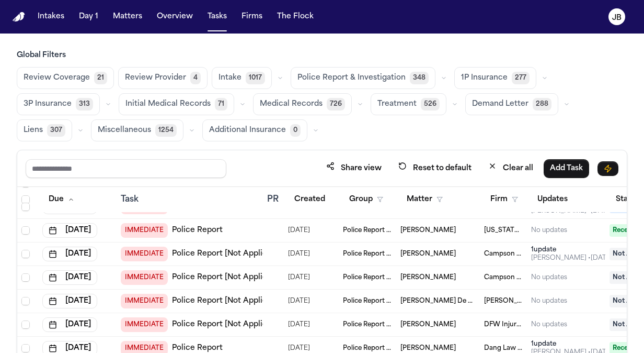
scroll to position [628, 0]
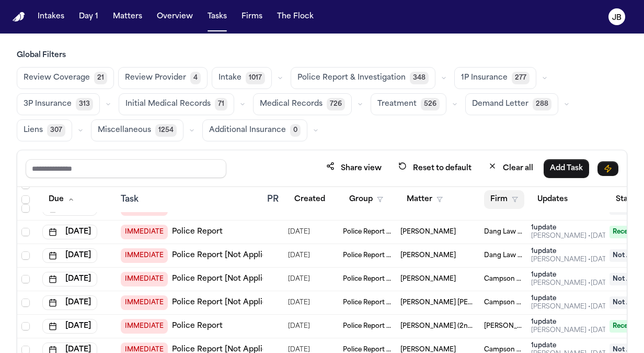
click at [497, 197] on button "Firm" at bounding box center [504, 199] width 40 height 19
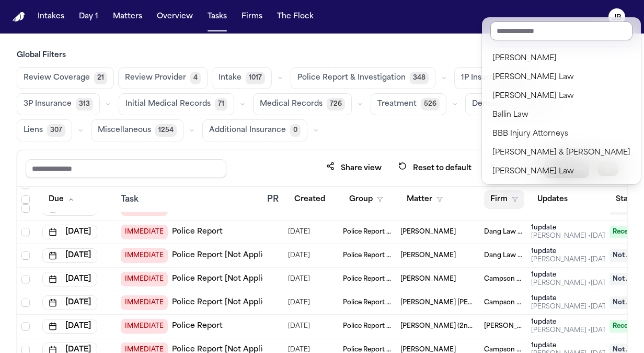
click at [536, 31] on input "text" at bounding box center [562, 30] width 142 height 19
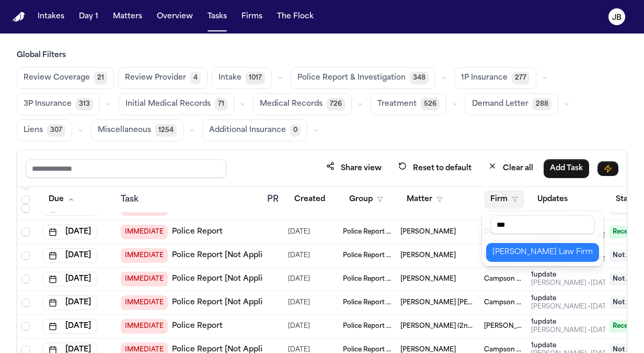
scroll to position [0, 0]
type input "***"
click at [515, 254] on div "[PERSON_NAME] Law Firm" at bounding box center [543, 252] width 100 height 13
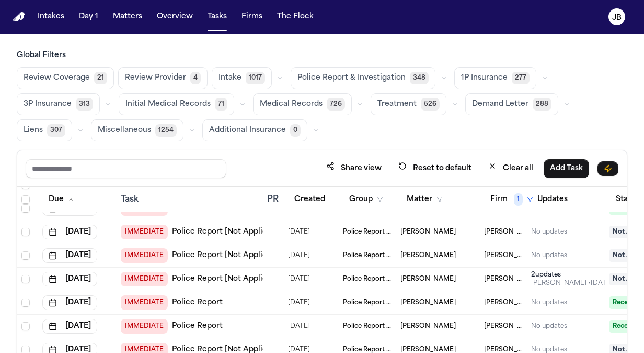
click at [388, 106] on span "Treatment" at bounding box center [397, 104] width 39 height 10
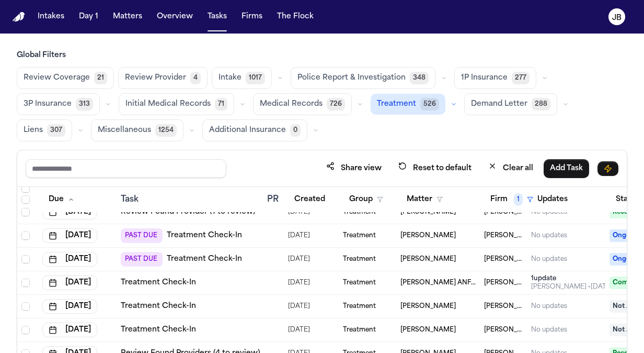
scroll to position [2086, 0]
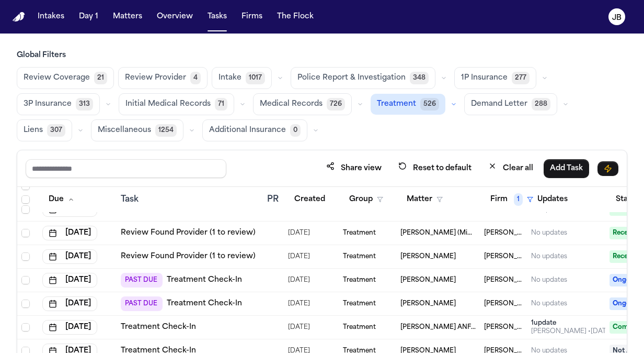
click at [273, 272] on td at bounding box center [273, 280] width 21 height 24
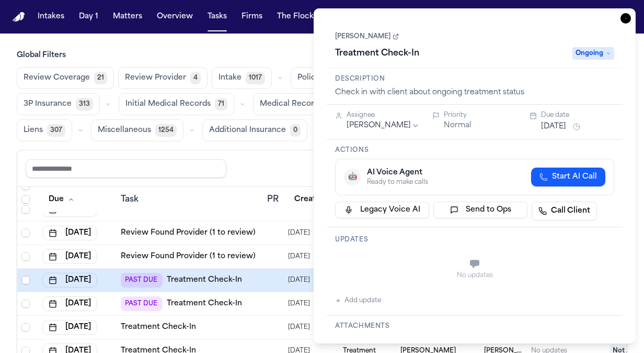
click at [357, 300] on button "Add update" at bounding box center [358, 300] width 46 height 13
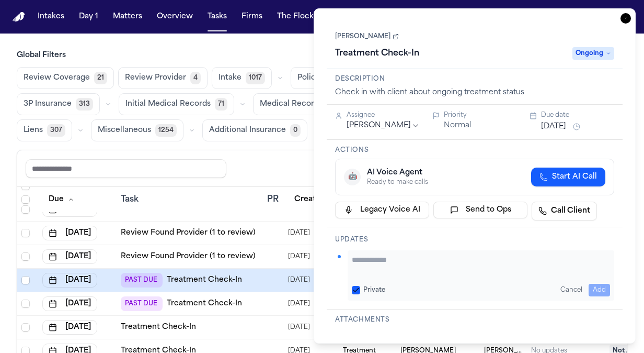
click at [372, 264] on textarea "Add your update" at bounding box center [481, 264] width 258 height 21
type textarea "*"
type textarea "**********"
click at [567, 126] on button "[DATE]" at bounding box center [553, 126] width 25 height 10
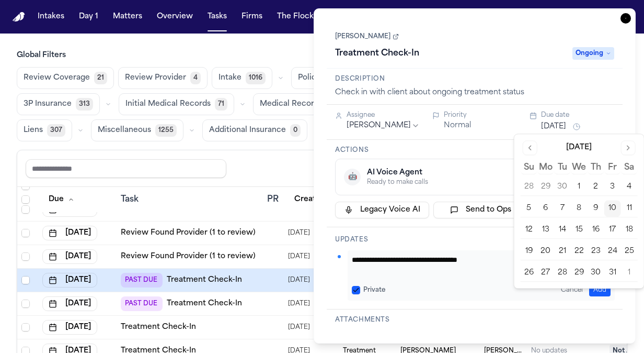
click at [559, 230] on button "14" at bounding box center [563, 229] width 17 height 17
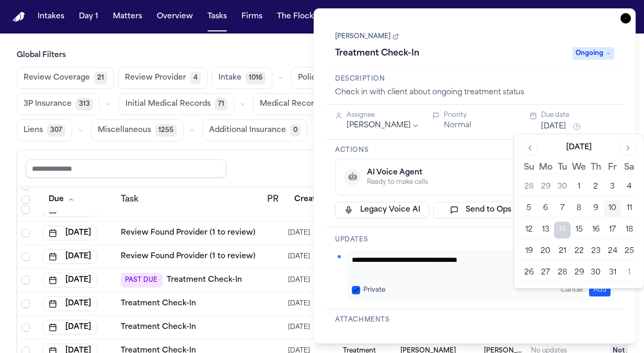
click at [258, 164] on div "Share view Reset to default Clear all Add Task" at bounding box center [322, 168] width 593 height 19
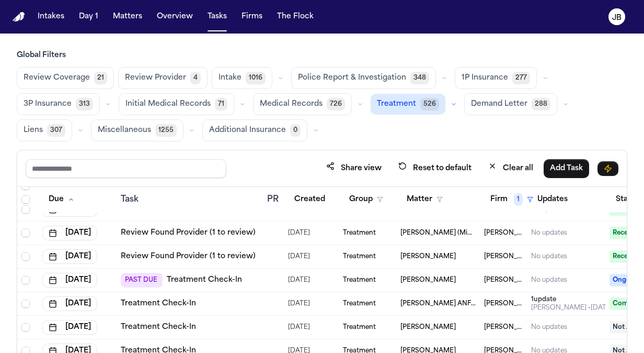
click at [261, 280] on td "PAST DUE Treatment Check-In" at bounding box center [190, 280] width 146 height 24
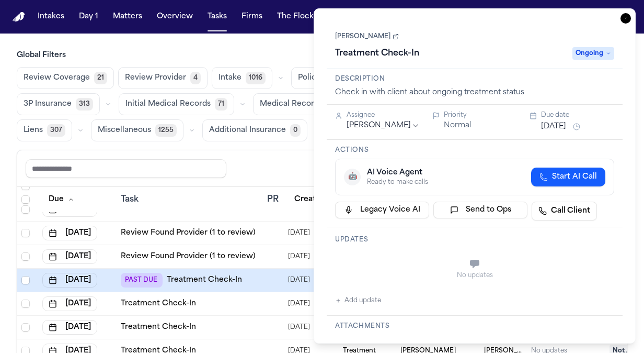
click at [346, 298] on button "Add update" at bounding box center [358, 300] width 46 height 13
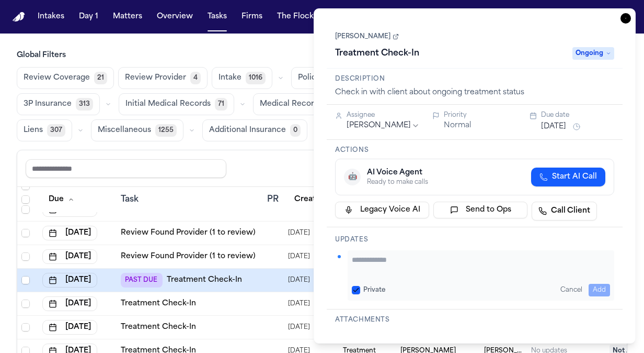
click at [380, 254] on textarea "Add your update" at bounding box center [481, 264] width 258 height 21
type textarea "**********"
click at [601, 286] on button "Add" at bounding box center [600, 290] width 21 height 13
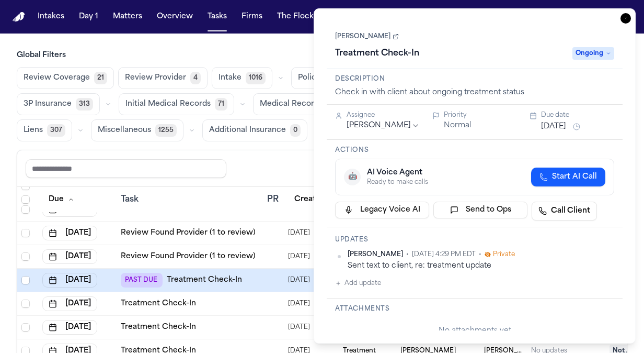
click at [558, 127] on button "[DATE]" at bounding box center [553, 126] width 25 height 10
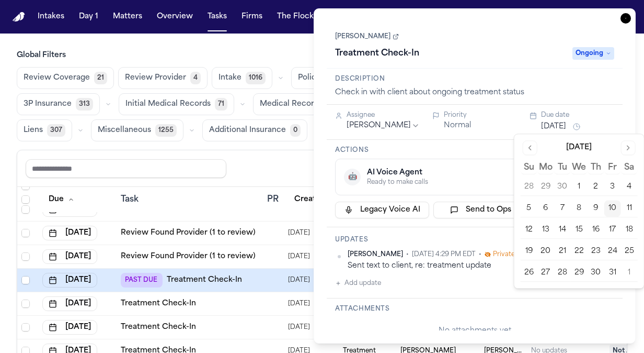
click at [561, 229] on button "14" at bounding box center [563, 229] width 17 height 17
click at [272, 165] on div "Share view Reset to default Clear all Add Task" at bounding box center [322, 168] width 593 height 19
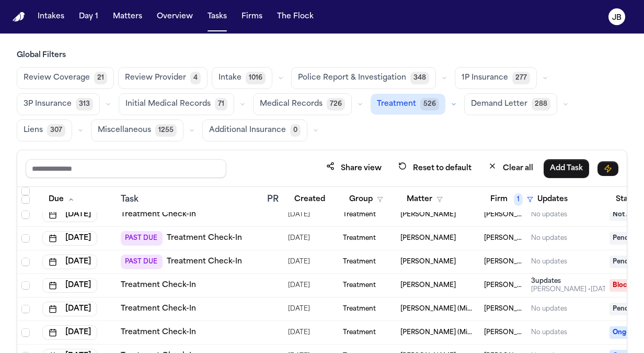
scroll to position [2654, 0]
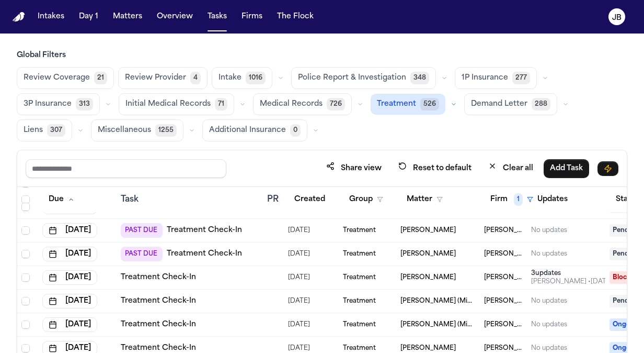
click at [263, 227] on td "PAST DUE Treatment Check-In" at bounding box center [190, 231] width 146 height 24
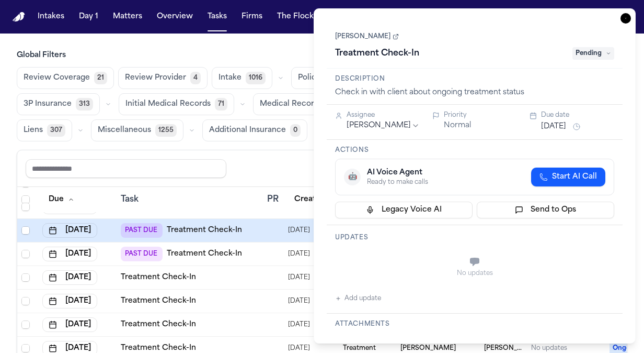
click at [602, 51] on span "Pending" at bounding box center [594, 53] width 42 height 13
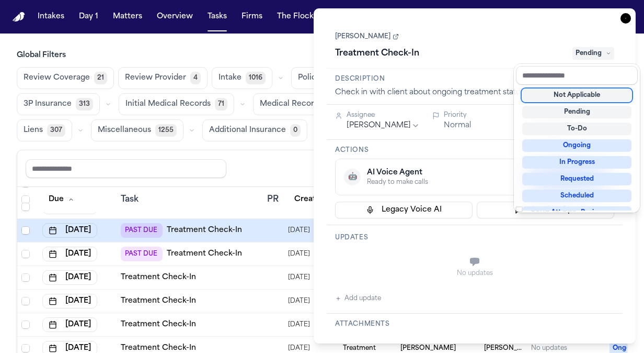
click at [571, 95] on div "Not Applicable" at bounding box center [577, 95] width 109 height 13
click at [297, 151] on div "Share view Reset to default Clear all Add Task" at bounding box center [322, 168] width 610 height 37
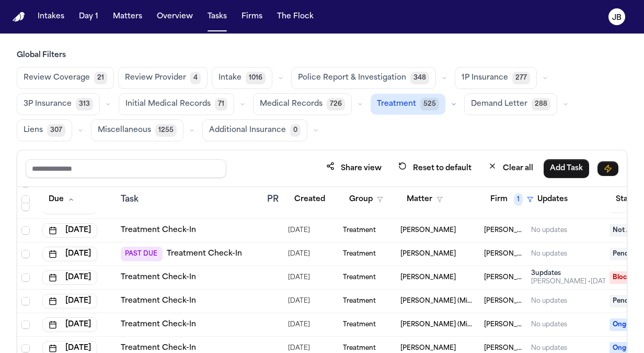
click at [263, 254] on td "PAST DUE Treatment Check-In" at bounding box center [190, 254] width 146 height 24
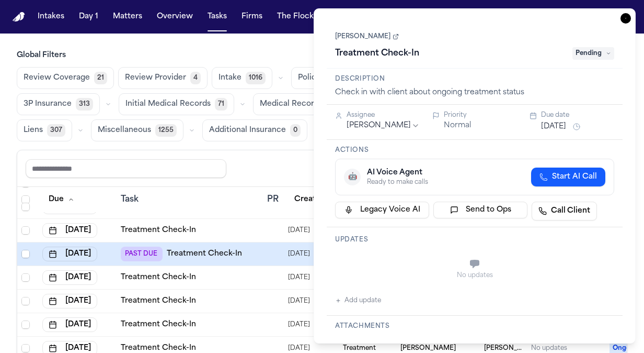
click at [597, 49] on span "Pending" at bounding box center [594, 53] width 42 height 13
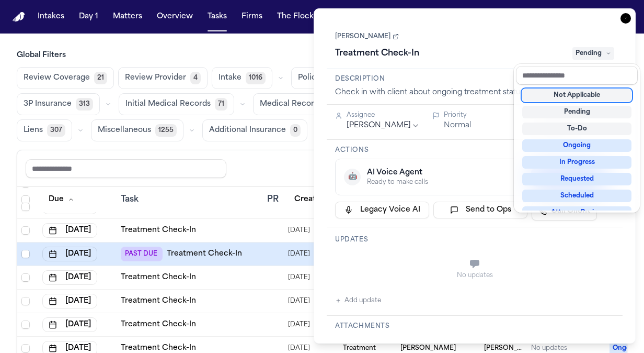
click at [536, 90] on div "Not Applicable" at bounding box center [577, 95] width 109 height 13
click at [251, 168] on div "Share view Reset to default Clear all Add Task" at bounding box center [322, 168] width 593 height 19
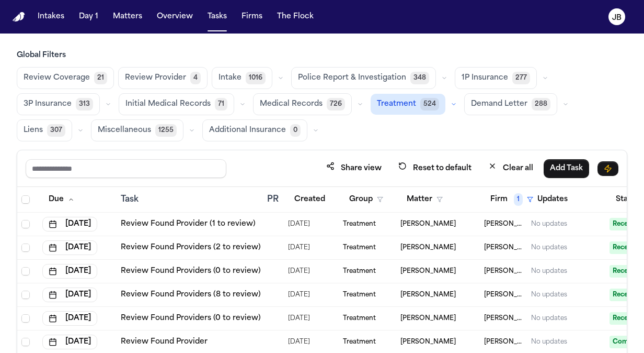
click at [481, 132] on div "Review Coverage 21 Review Provider 4 Intake 1016 Police Report & Investigation …" at bounding box center [322, 104] width 611 height 74
click at [127, 18] on button "Matters" at bounding box center [128, 16] width 38 height 19
